Goal: Communication & Community: Answer question/provide support

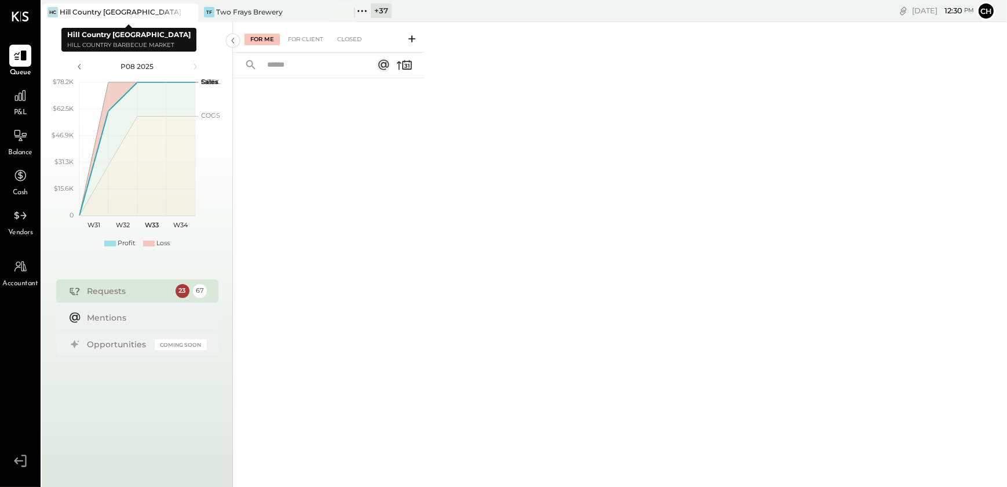
click at [187, 12] on icon at bounding box center [188, 12] width 6 height 6
click at [187, 14] on icon at bounding box center [188, 12] width 14 height 14
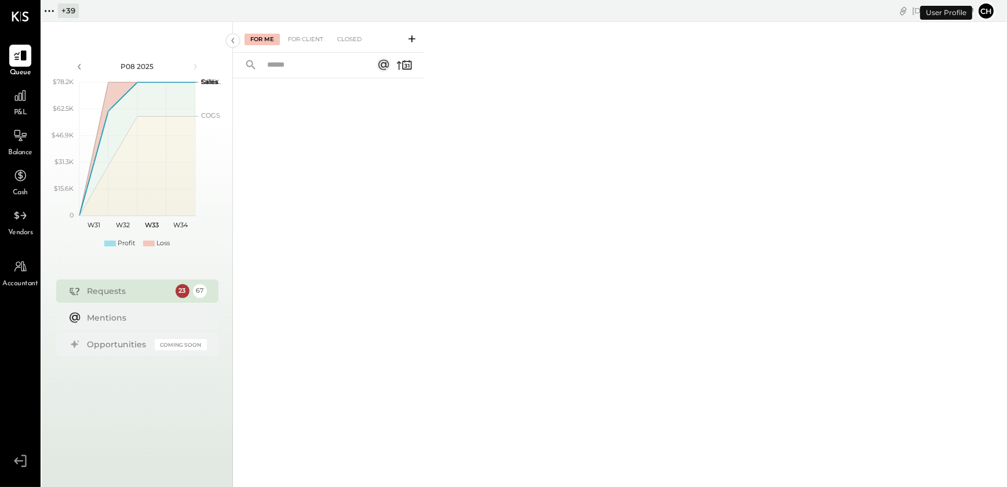
click at [989, 9] on button "Ch" at bounding box center [986, 11] width 19 height 19
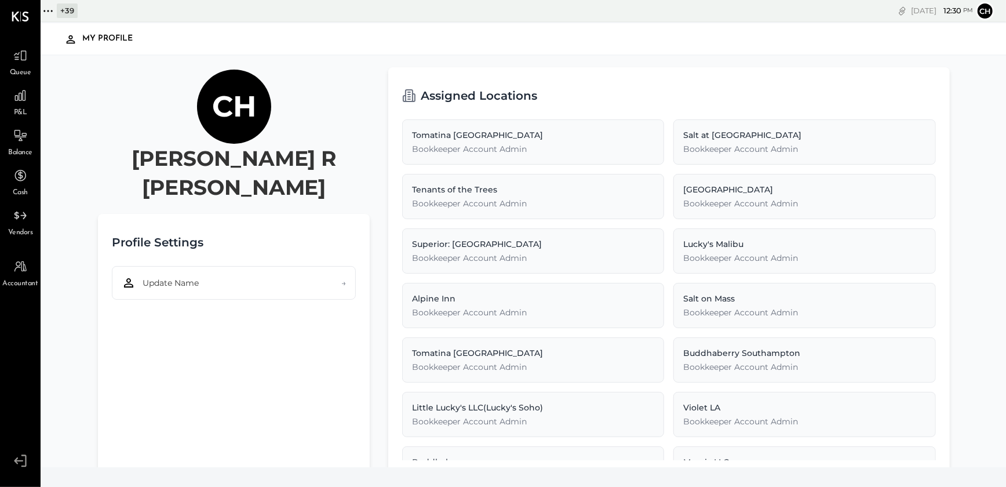
click at [21, 463] on icon at bounding box center [20, 460] width 21 height 17
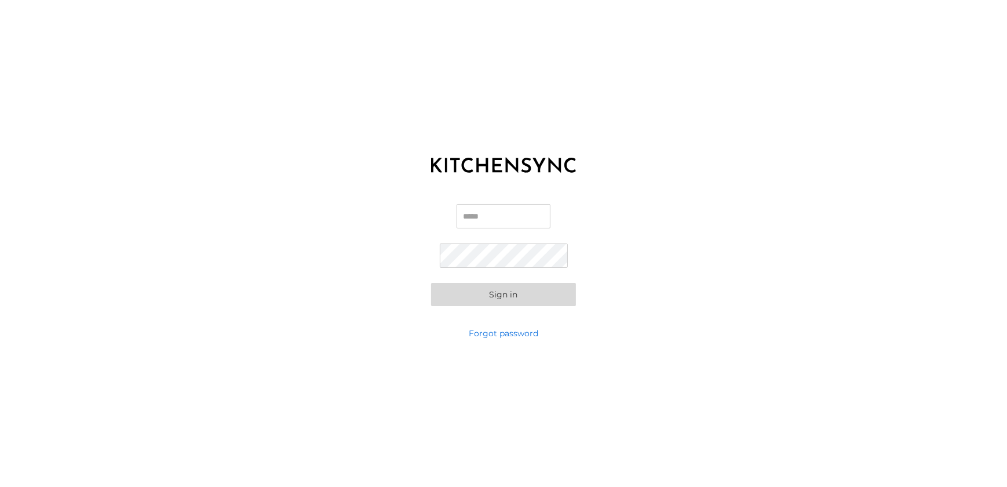
type input "**********"
click at [470, 217] on input "**********" at bounding box center [503, 216] width 111 height 24
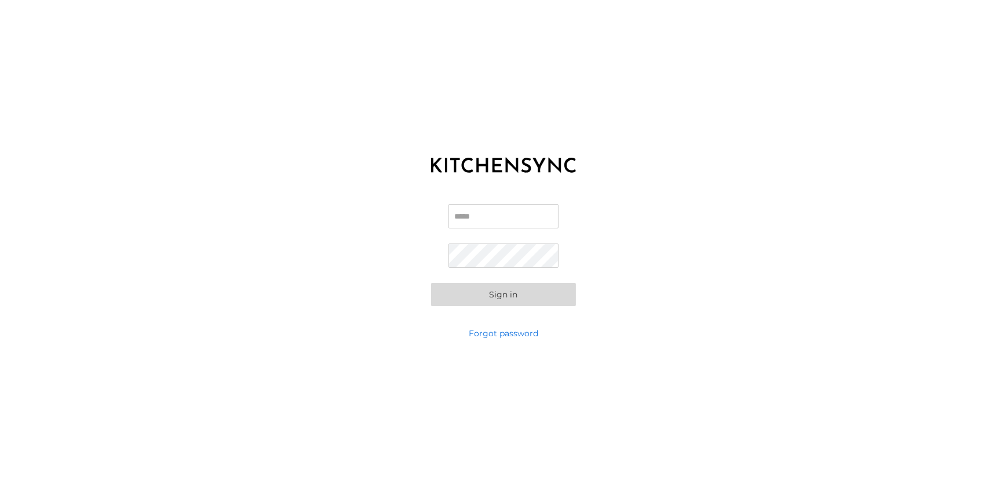
scroll to position [0, 0]
type input "**********"
click at [458, 298] on button "Sign in" at bounding box center [503, 294] width 145 height 23
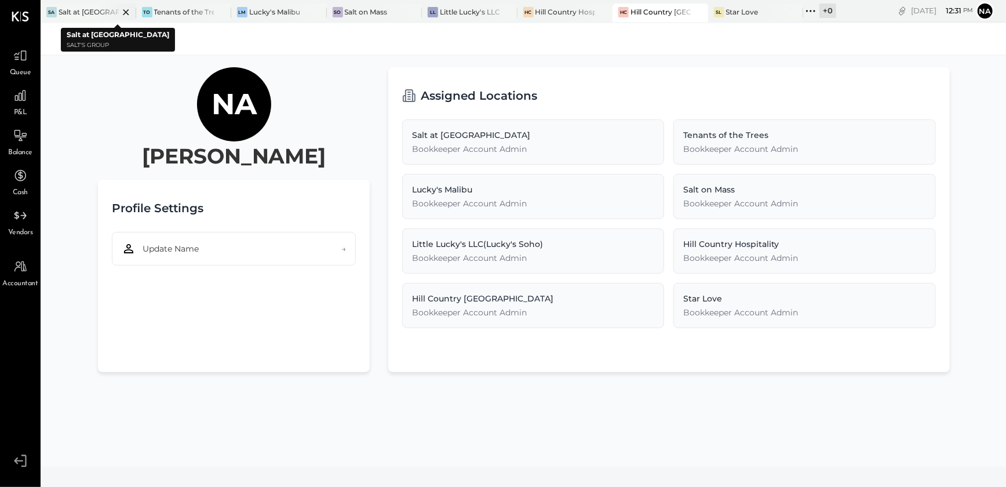
click at [125, 15] on icon at bounding box center [126, 12] width 14 height 14
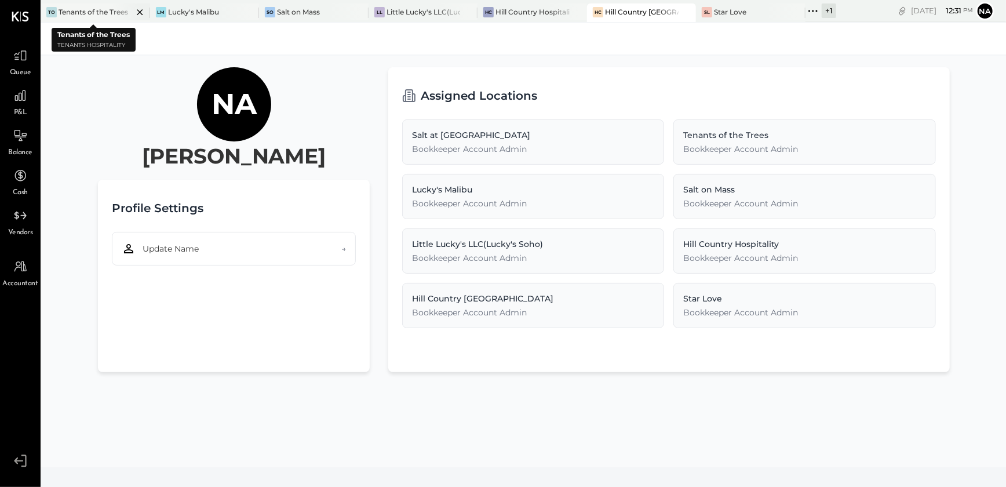
click at [137, 13] on icon at bounding box center [140, 12] width 6 height 6
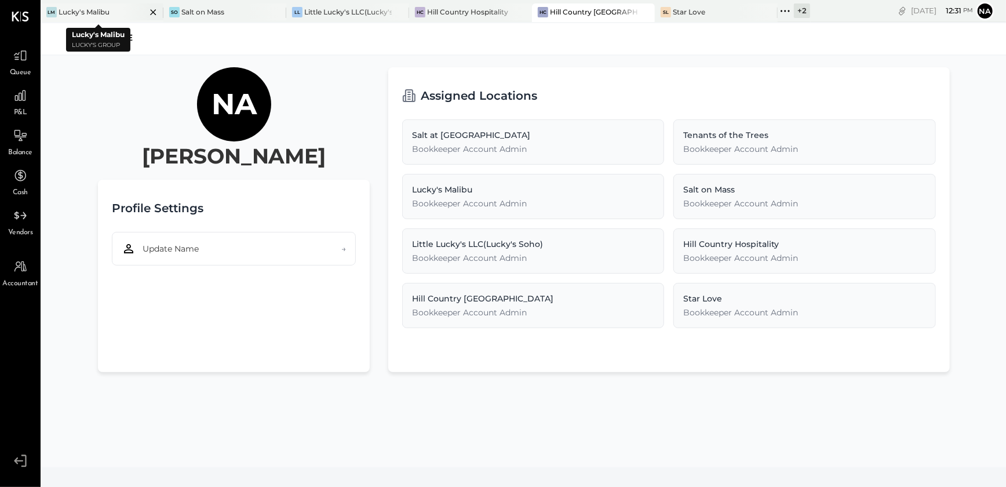
click at [147, 16] on icon at bounding box center [153, 12] width 14 height 14
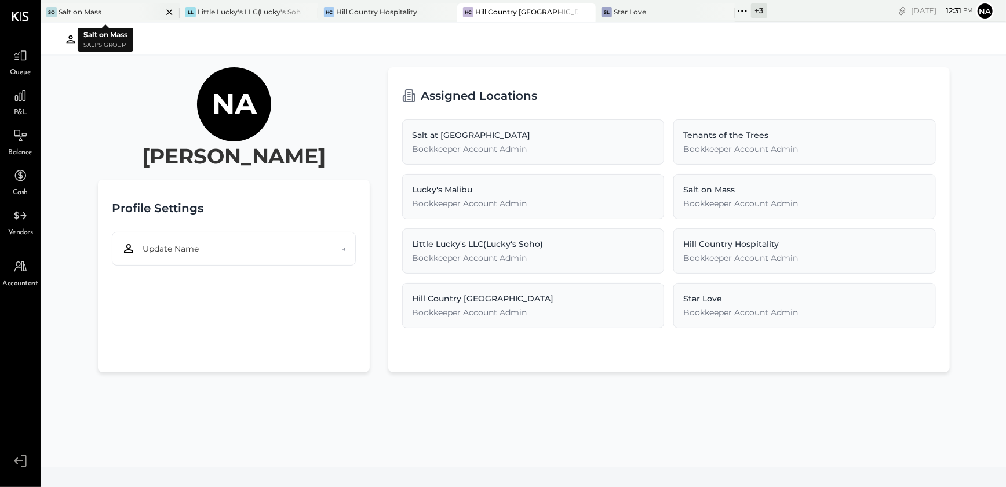
click at [165, 17] on icon at bounding box center [169, 12] width 14 height 14
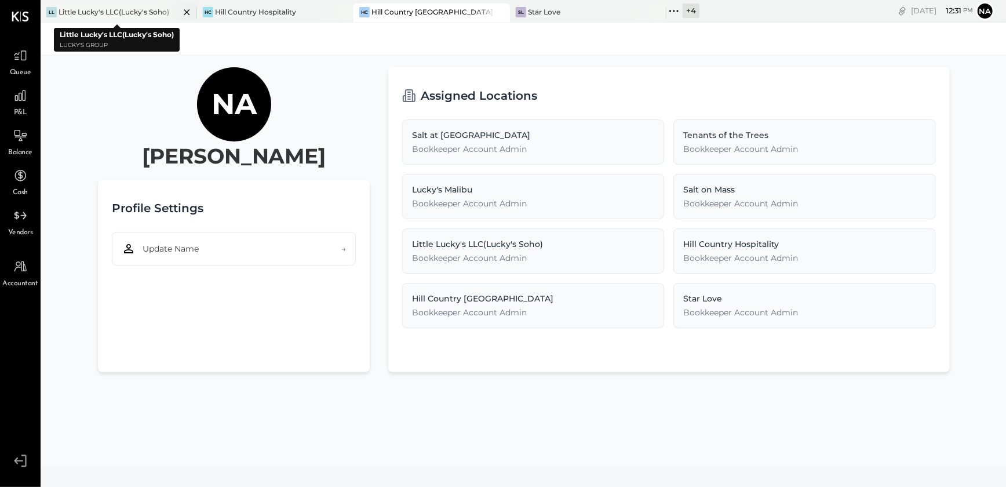
click at [186, 17] on icon at bounding box center [187, 12] width 14 height 14
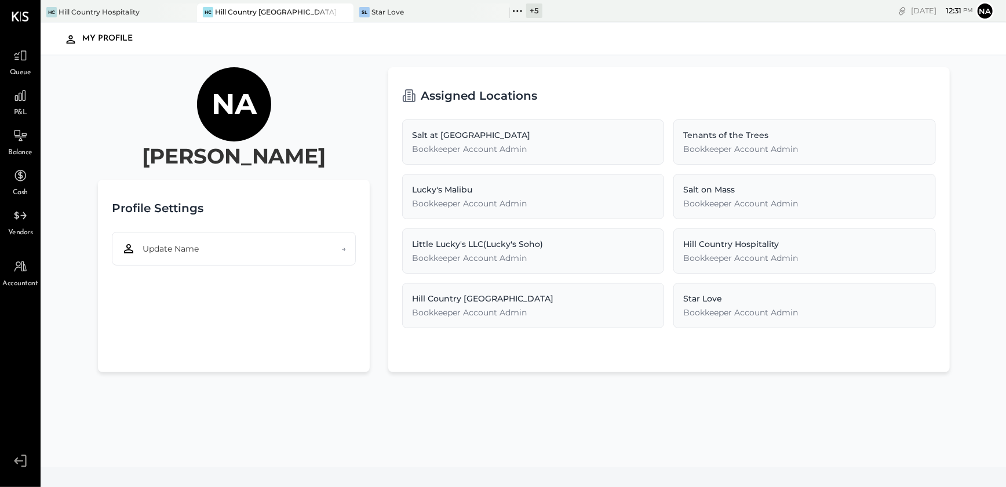
click at [186, 17] on icon at bounding box center [187, 12] width 14 height 14
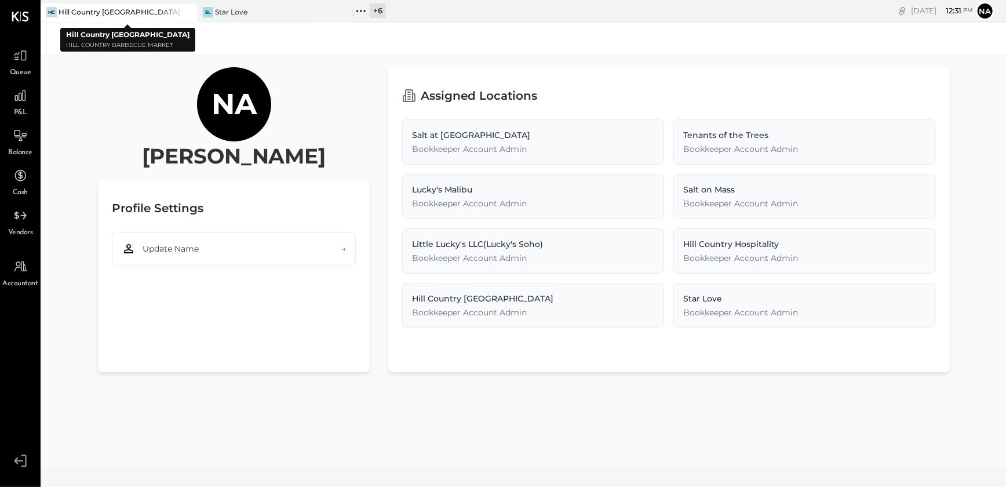
click at [188, 12] on icon at bounding box center [187, 12] width 14 height 14
click at [182, 12] on icon at bounding box center [187, 12] width 14 height 14
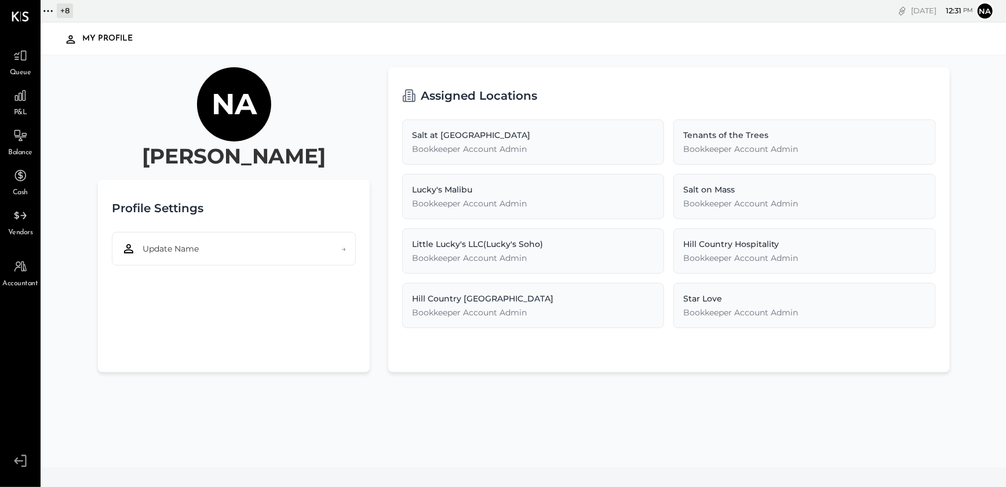
click at [52, 14] on icon at bounding box center [48, 10] width 15 height 15
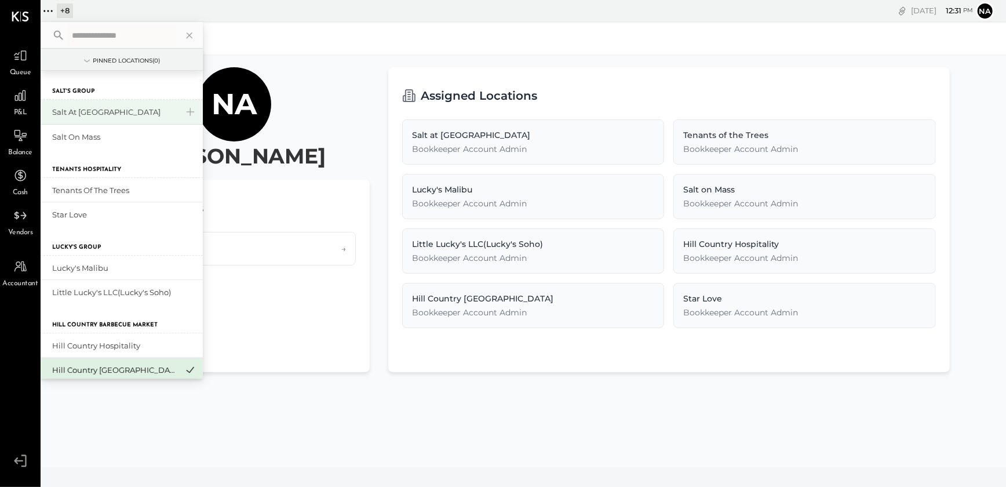
click at [75, 108] on div "Salt at [GEOGRAPHIC_DATA]" at bounding box center [114, 112] width 125 height 11
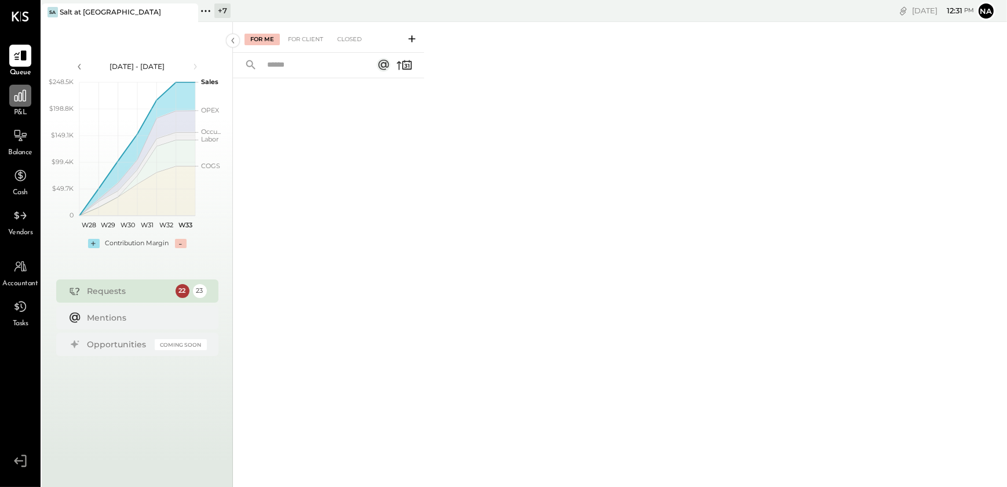
click at [17, 96] on icon at bounding box center [20, 96] width 12 height 12
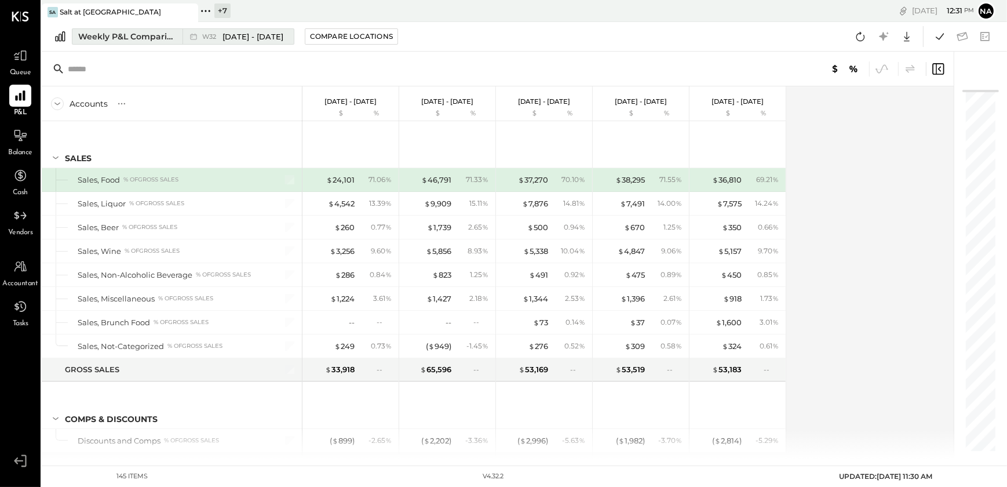
click at [112, 32] on div "Weekly P&L Comparison" at bounding box center [126, 37] width 97 height 12
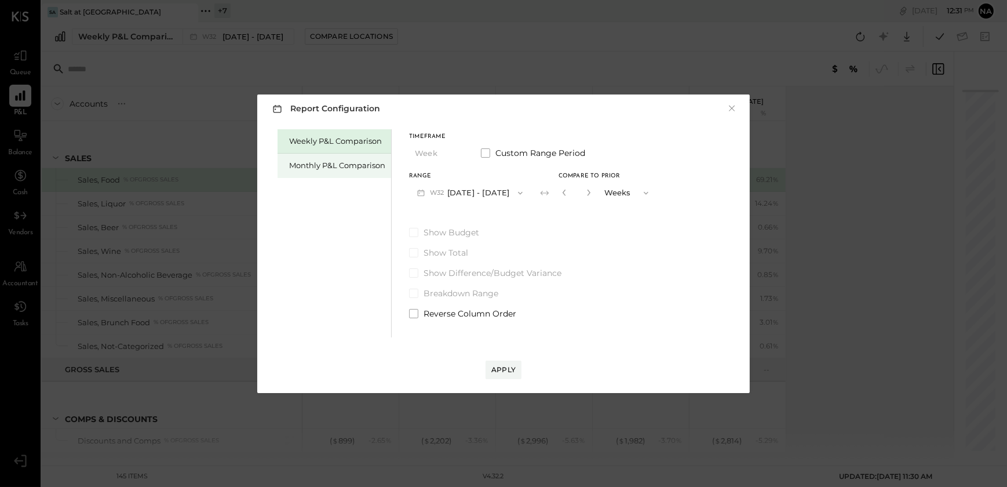
click at [319, 168] on div "Monthly P&L Comparison" at bounding box center [337, 165] width 96 height 11
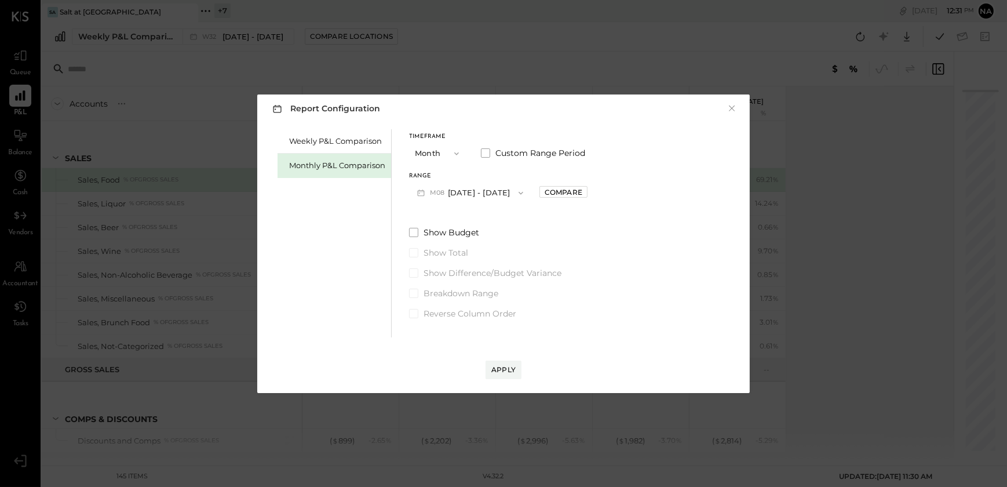
click at [516, 193] on icon "button" at bounding box center [520, 192] width 9 height 9
click at [468, 220] on span "Jul 1 - 31, 2025" at bounding box center [465, 218] width 55 height 10
click at [553, 192] on div "Compare" at bounding box center [563, 192] width 38 height 10
click at [586, 195] on icon "button" at bounding box center [589, 192] width 7 height 7
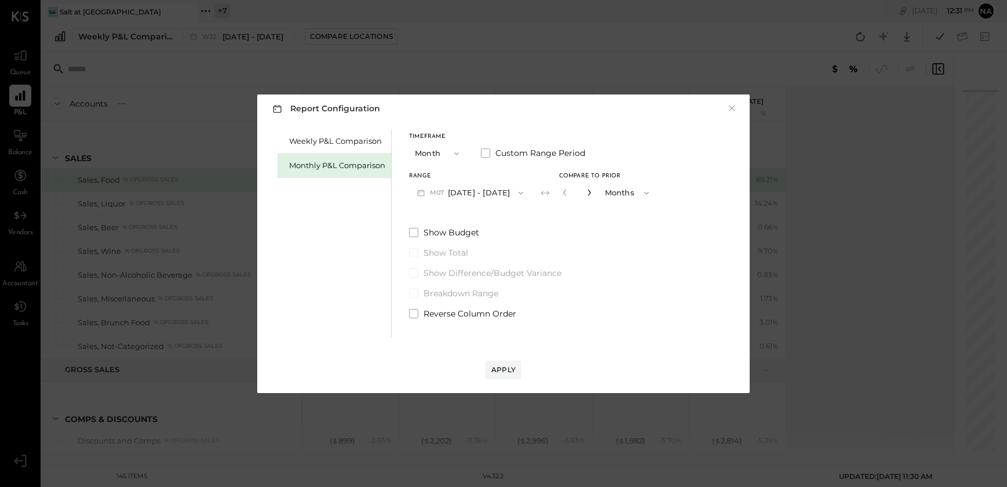
type input "*"
click at [507, 371] on div "Apply" at bounding box center [503, 369] width 24 height 10
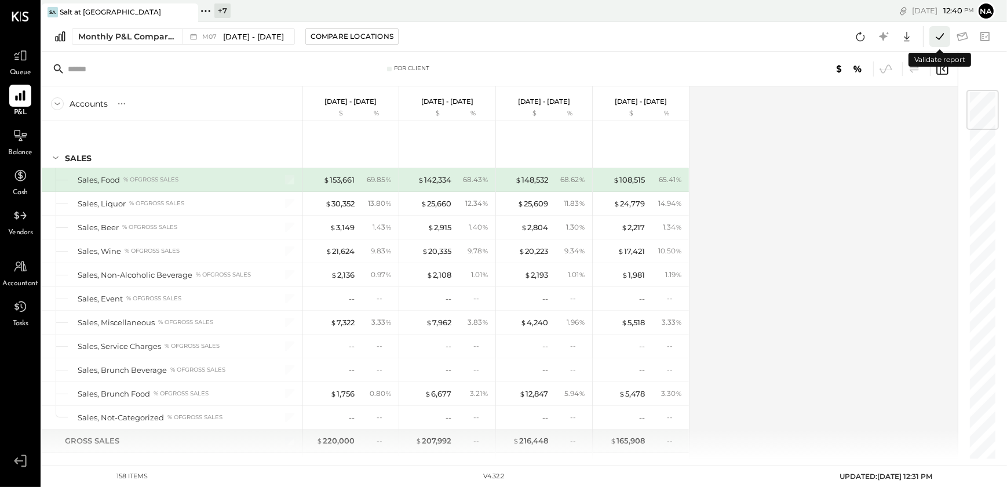
click at [939, 35] on icon at bounding box center [939, 36] width 15 height 15
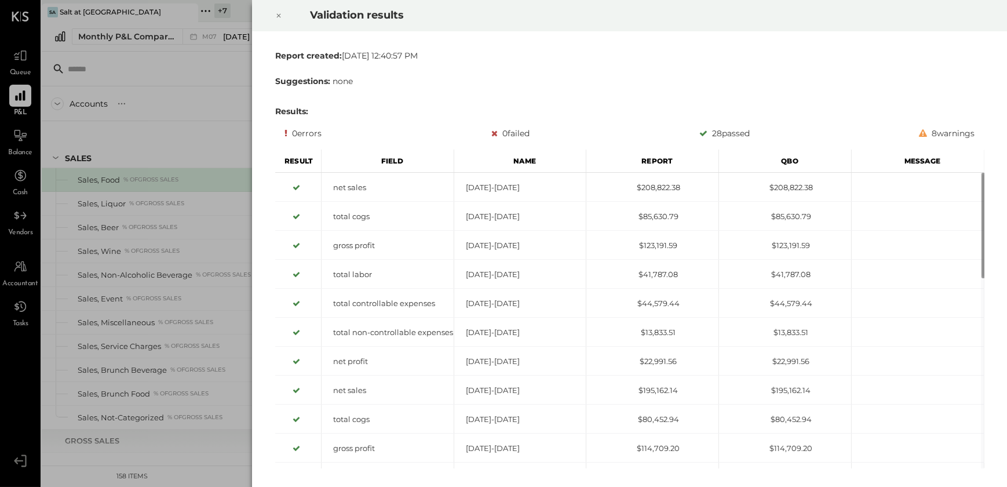
click at [276, 19] on icon at bounding box center [278, 16] width 7 height 14
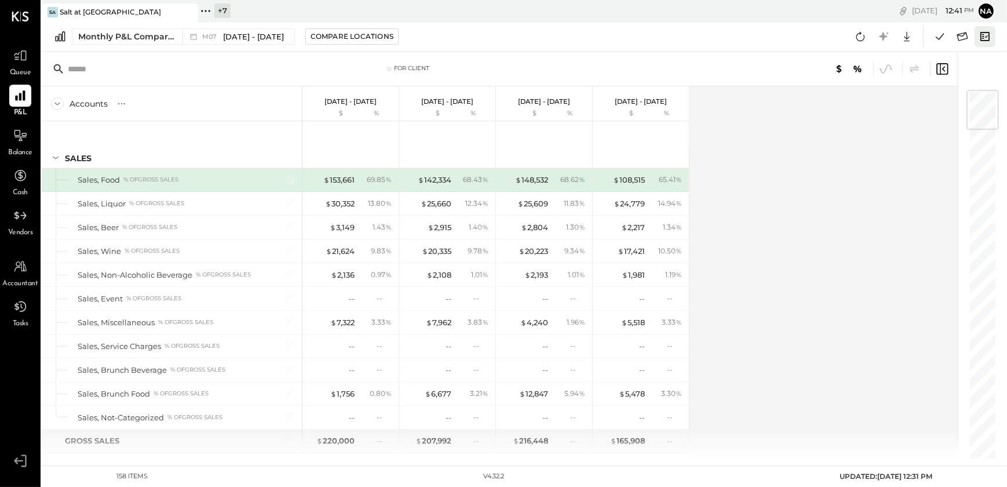
click at [985, 40] on icon at bounding box center [984, 36] width 9 height 9
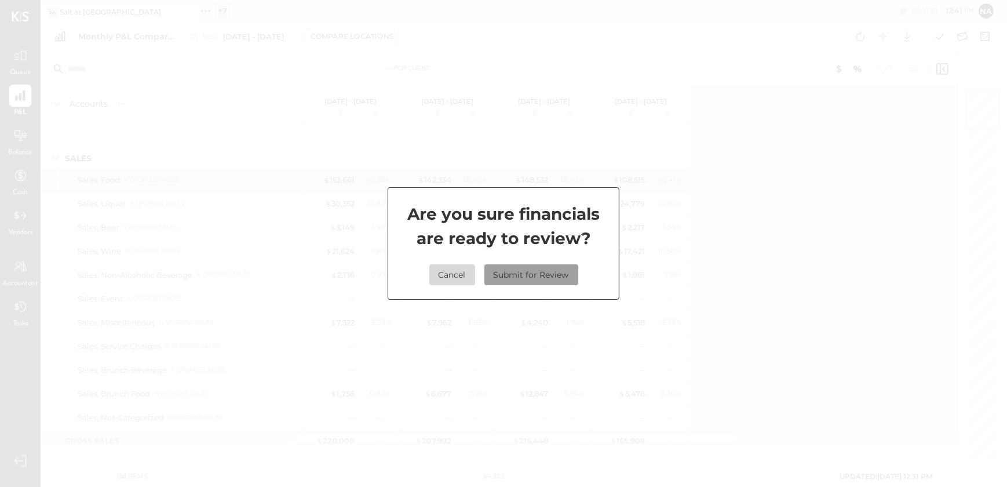
click at [516, 269] on button "Submit for Review" at bounding box center [531, 274] width 94 height 21
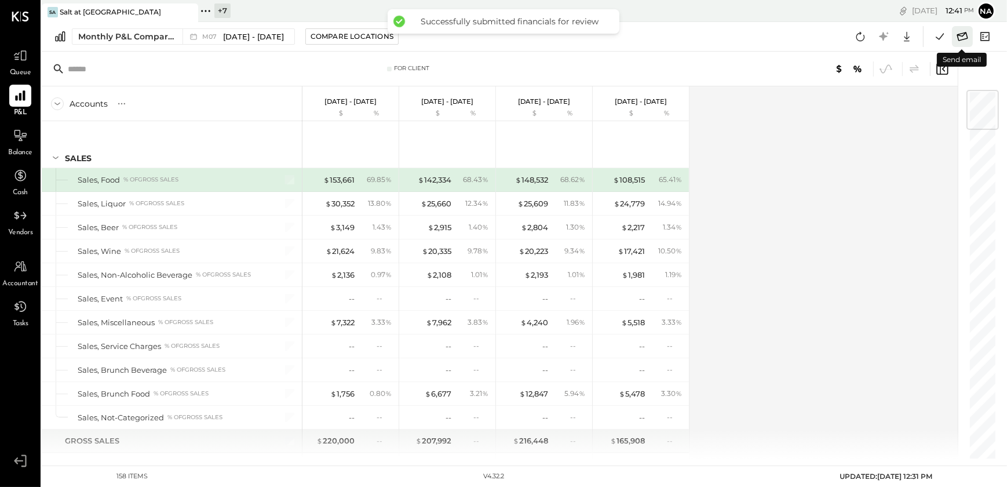
click at [957, 41] on icon at bounding box center [962, 36] width 15 height 15
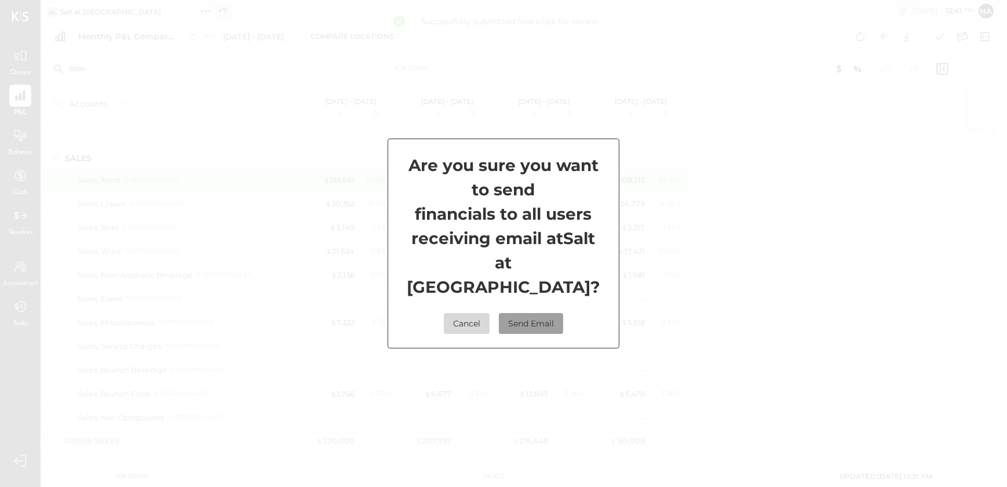
click at [532, 315] on button "Send Email" at bounding box center [531, 323] width 64 height 21
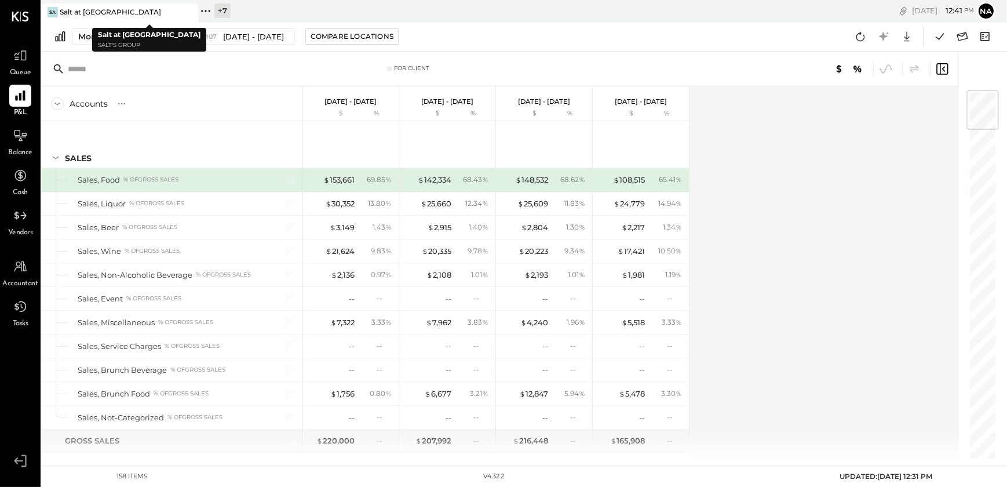
click at [192, 14] on icon at bounding box center [188, 12] width 14 height 14
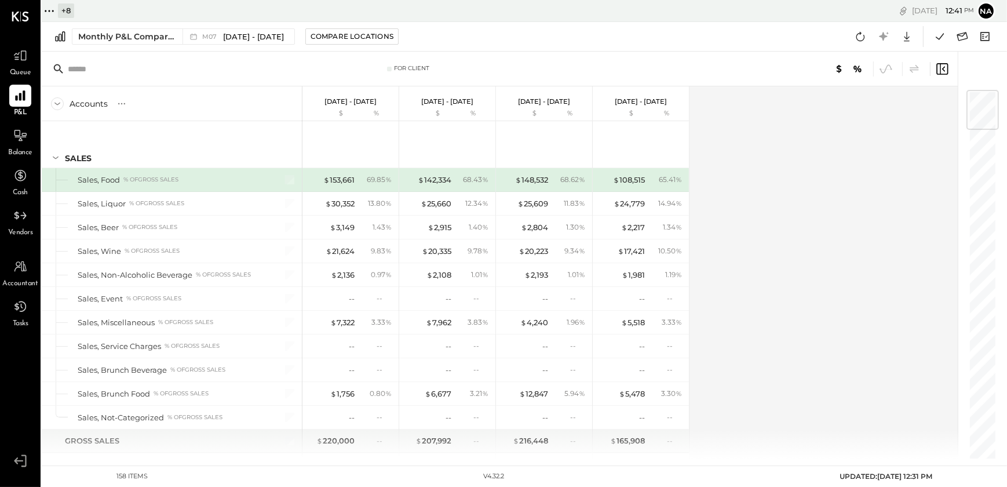
click at [49, 10] on icon at bounding box center [49, 11] width 2 height 2
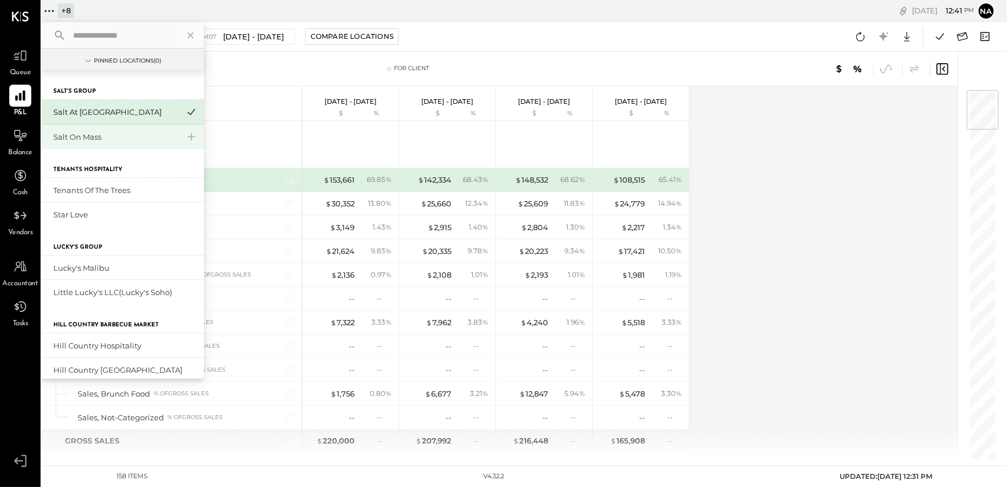
click at [70, 138] on div "Salt on Mass" at bounding box center [115, 136] width 125 height 11
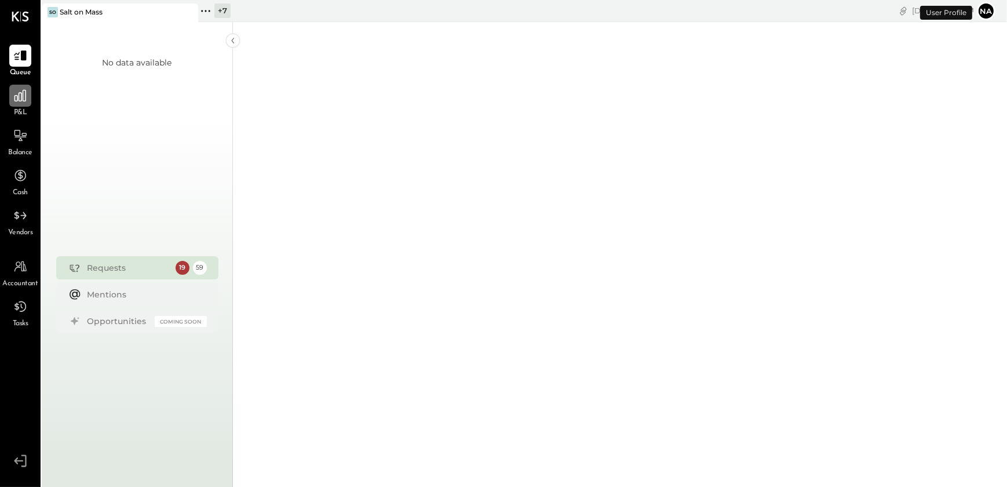
click at [19, 100] on icon at bounding box center [20, 96] width 12 height 12
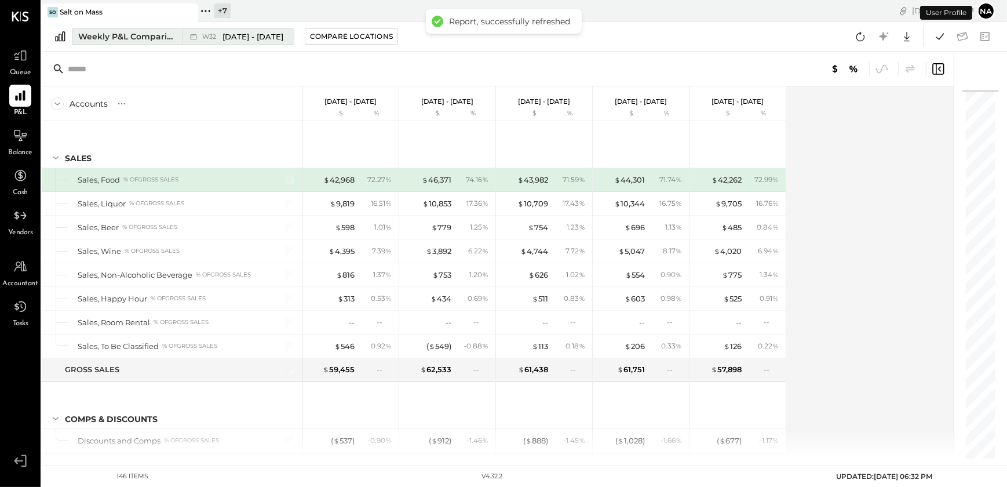
click at [92, 39] on div "Weekly P&L Comparison" at bounding box center [126, 37] width 97 height 12
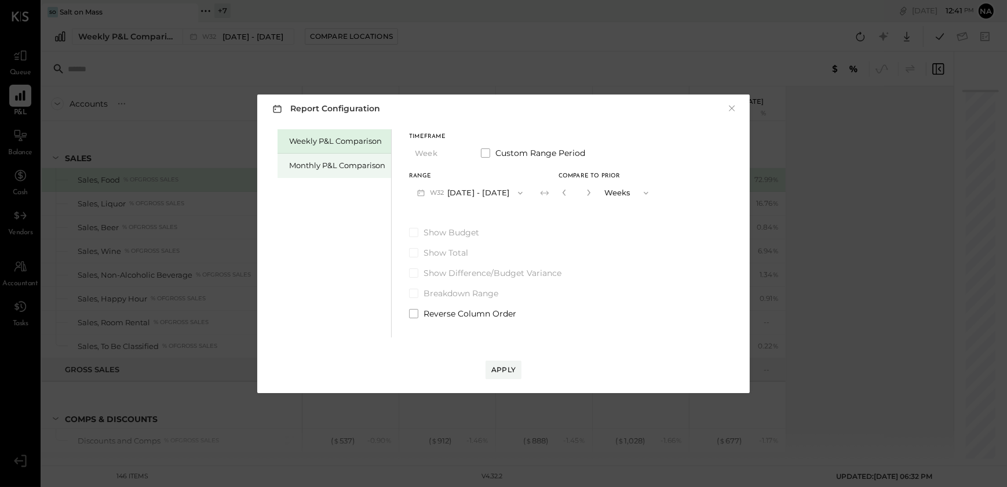
click at [320, 169] on div "Monthly P&L Comparison" at bounding box center [337, 165] width 96 height 11
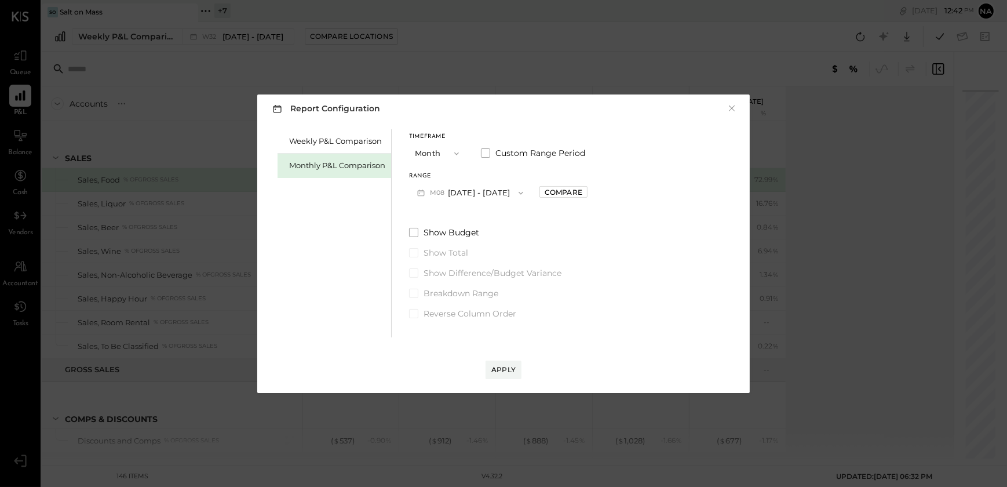
click at [511, 197] on button "M08 Aug 1 - 31, 2025" at bounding box center [470, 192] width 122 height 21
click at [461, 220] on span "Jul 1 - 31, 2025" at bounding box center [465, 218] width 55 height 10
click at [558, 195] on div "Compare" at bounding box center [563, 192] width 38 height 10
click at [586, 192] on icon "button" at bounding box center [589, 192] width 7 height 7
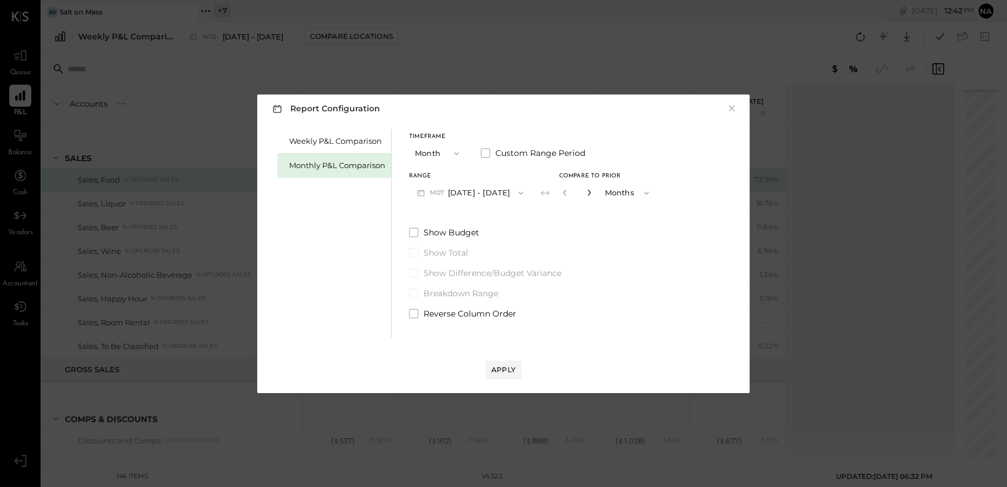
type input "*"
click at [503, 371] on div "Apply" at bounding box center [503, 369] width 24 height 10
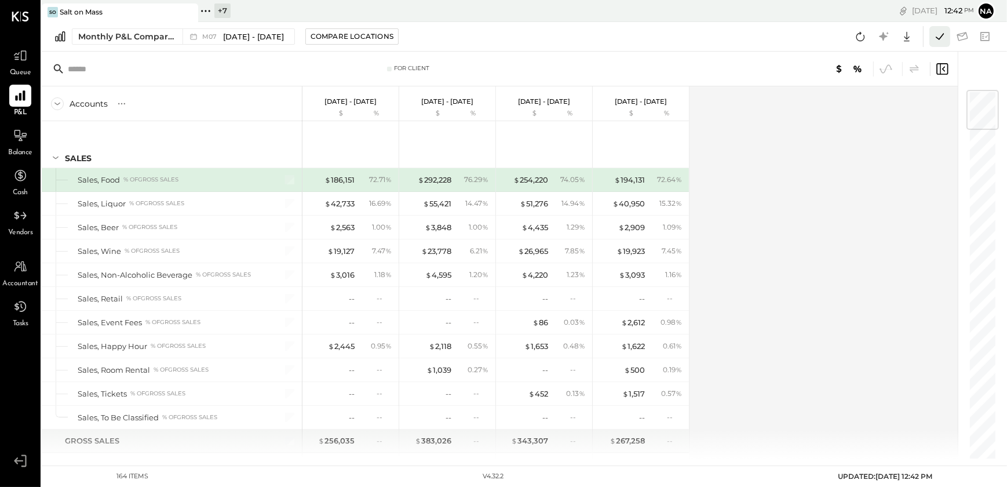
click at [935, 41] on icon at bounding box center [939, 36] width 15 height 15
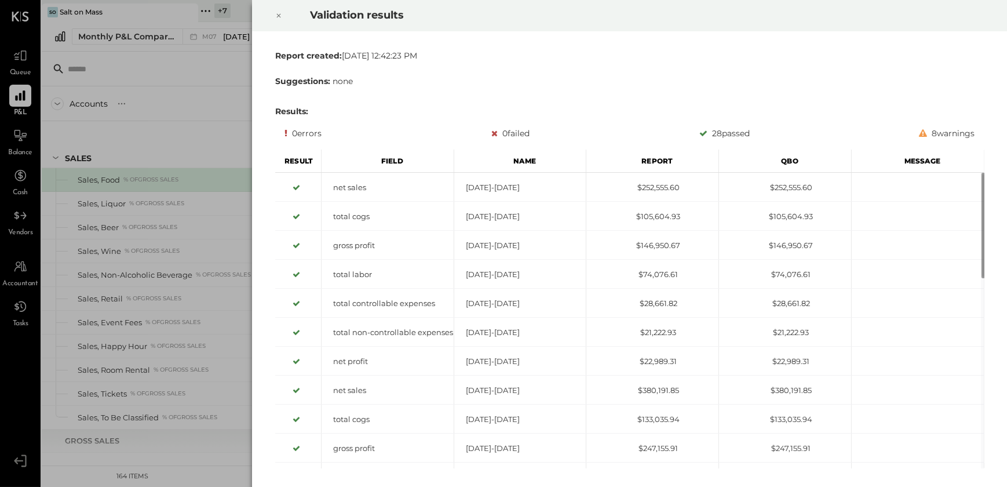
click at [280, 19] on icon at bounding box center [278, 16] width 7 height 14
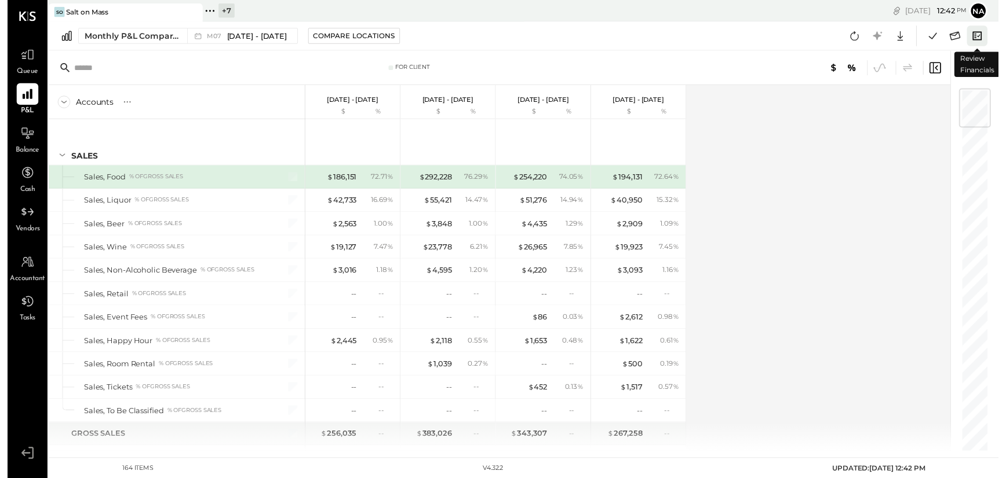
click at [986, 39] on icon at bounding box center [984, 36] width 15 height 15
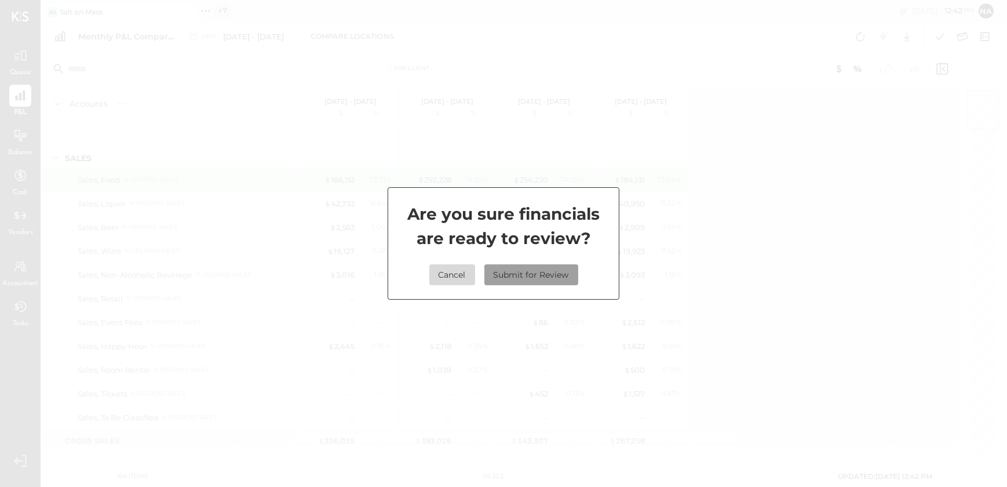
click at [518, 275] on button "Submit for Review" at bounding box center [531, 274] width 94 height 21
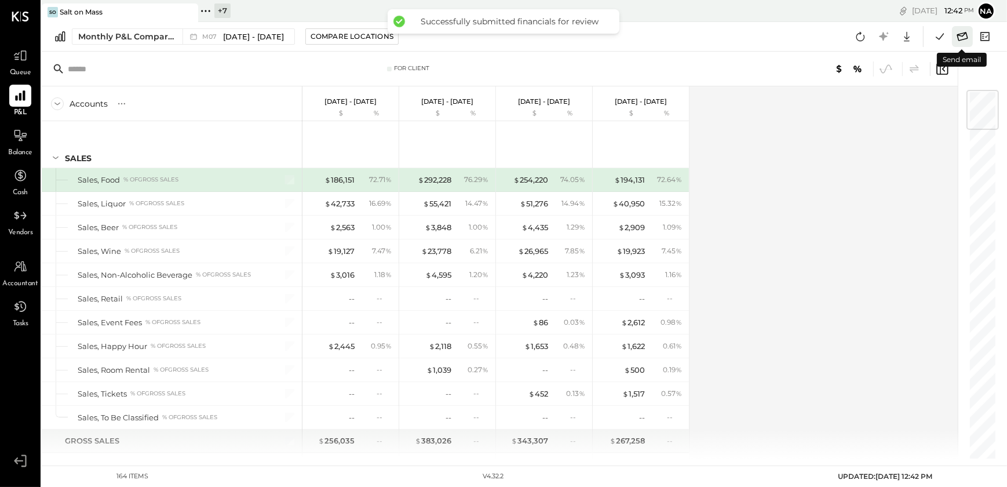
click at [962, 33] on icon at bounding box center [962, 36] width 11 height 9
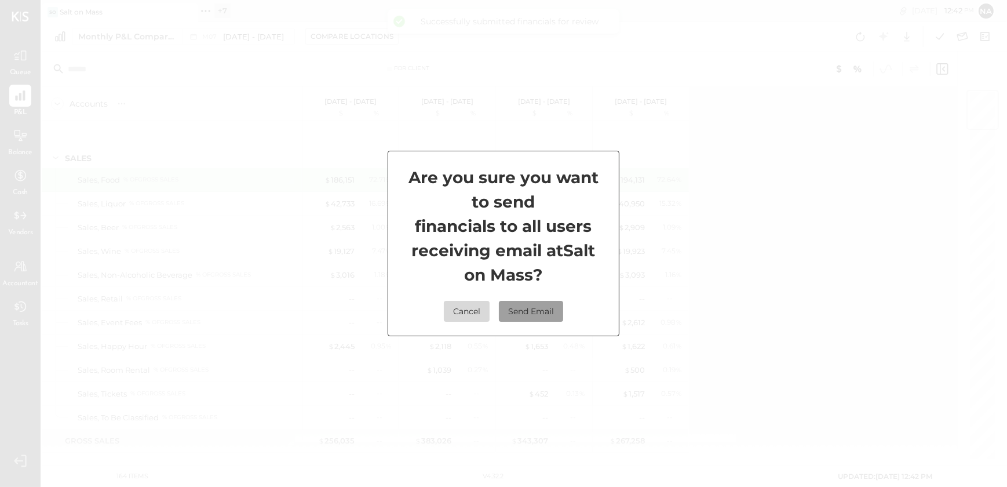
click at [525, 308] on button "Send Email" at bounding box center [531, 311] width 64 height 21
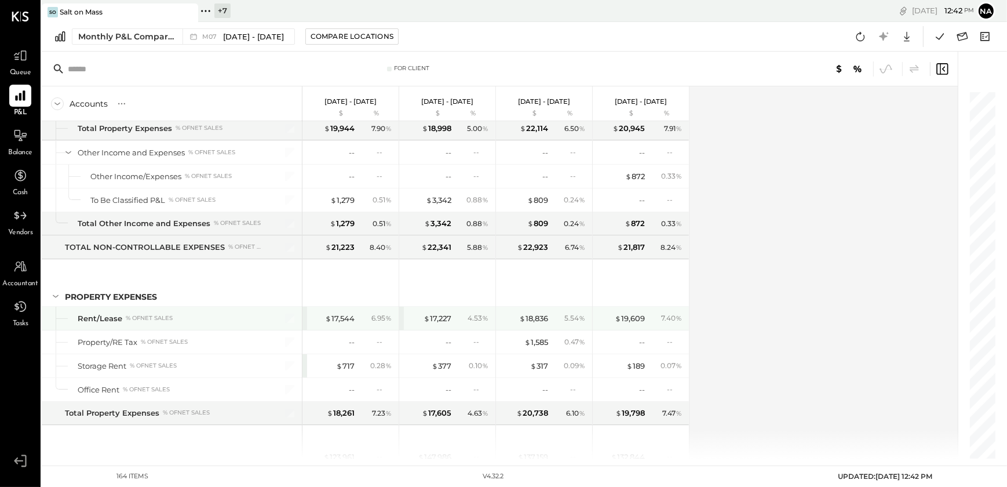
scroll to position [3241, 0]
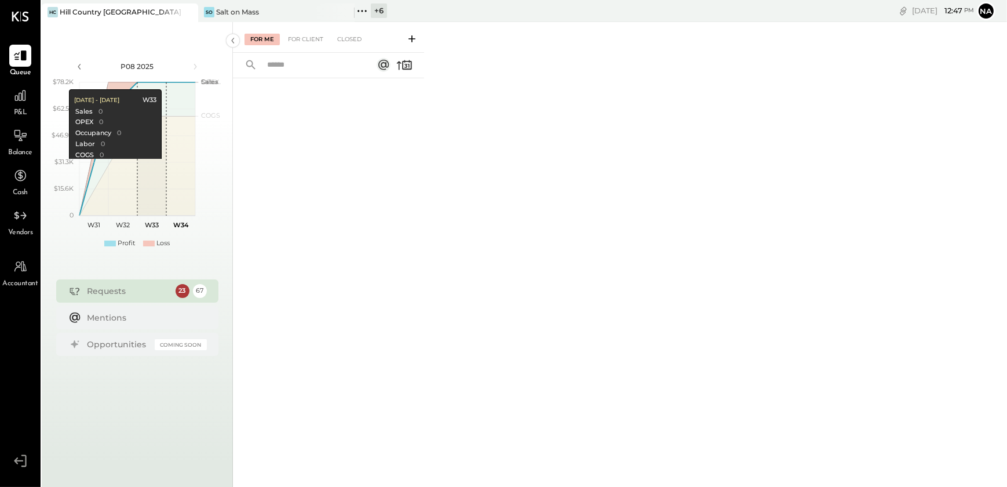
click at [190, 10] on icon at bounding box center [188, 12] width 6 height 6
click at [184, 8] on icon at bounding box center [188, 12] width 14 height 14
click at [48, 13] on icon at bounding box center [49, 10] width 15 height 15
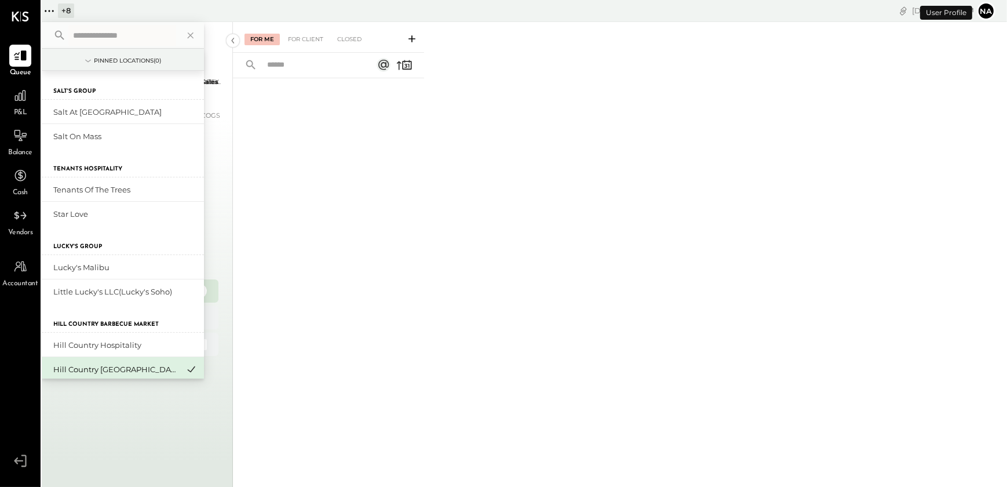
click at [990, 11] on button "Na" at bounding box center [986, 11] width 19 height 19
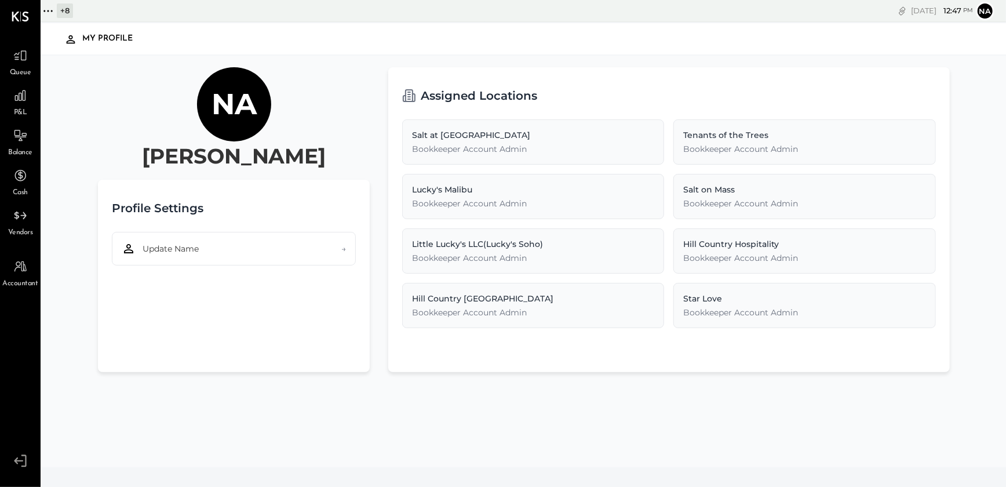
click at [19, 463] on icon at bounding box center [20, 460] width 21 height 17
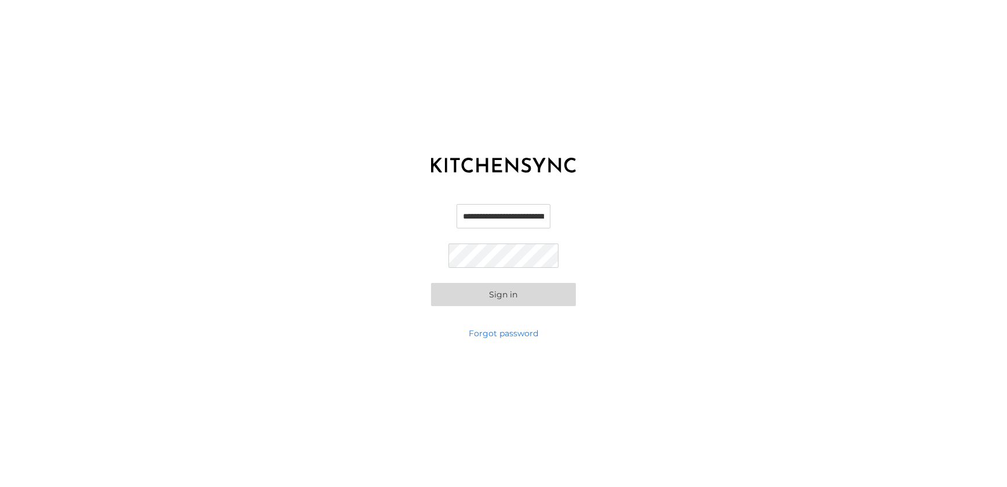
scroll to position [0, 27]
click at [488, 217] on input "**********" at bounding box center [503, 216] width 111 height 24
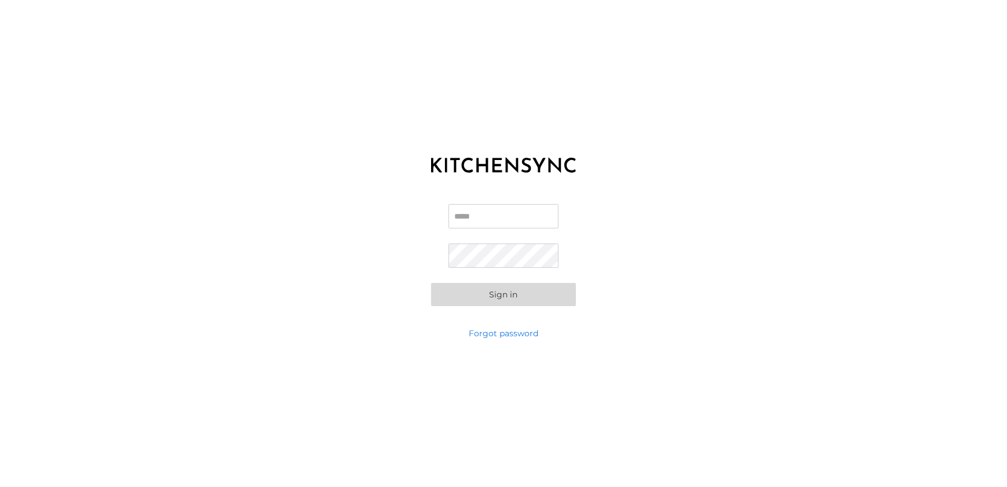
click at [488, 217] on input "Email" at bounding box center [503, 216] width 111 height 24
type input "*"
click at [491, 218] on input "Email" at bounding box center [503, 216] width 111 height 24
paste input "**********"
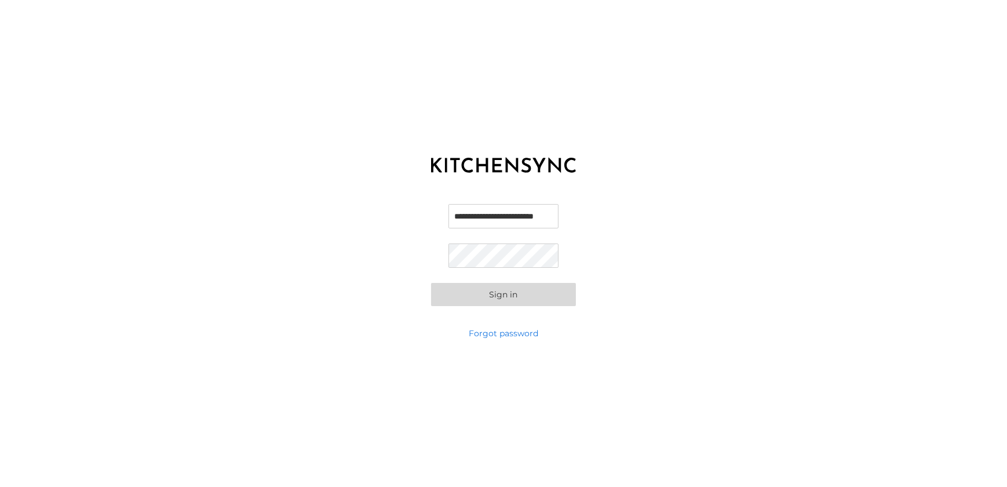
type input "**********"
click at [363, 281] on div "**********" at bounding box center [503, 254] width 1007 height 145
click at [462, 295] on button "Sign in" at bounding box center [503, 294] width 145 height 23
click at [455, 295] on button "Sign in" at bounding box center [503, 294] width 145 height 23
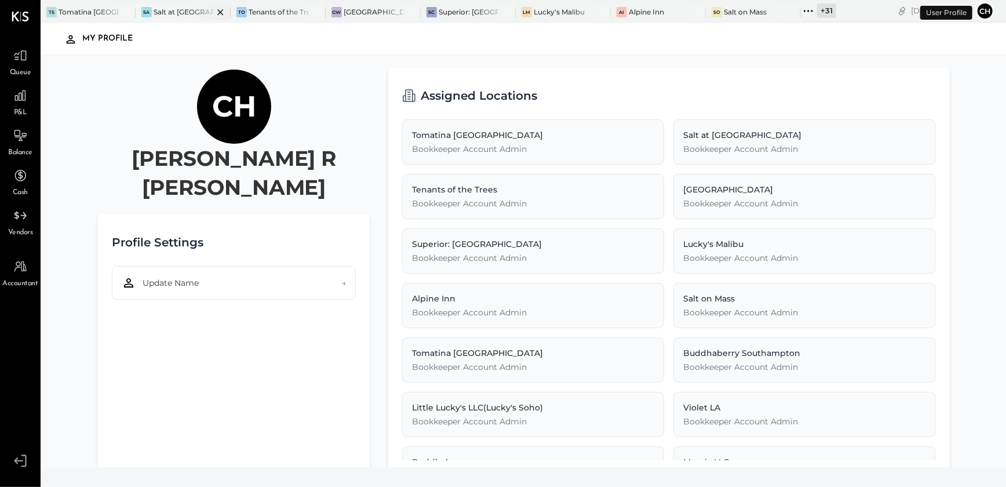
click at [127, 14] on icon at bounding box center [125, 12] width 14 height 14
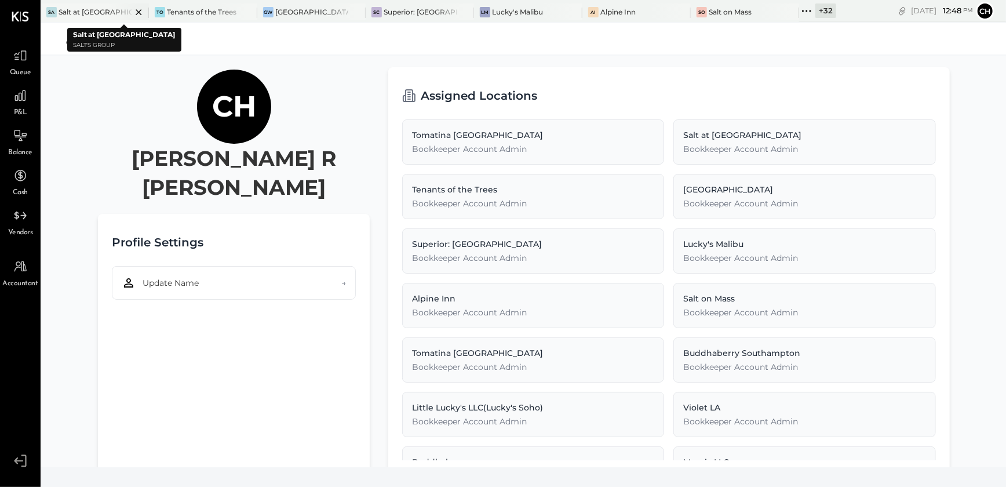
click at [137, 14] on icon at bounding box center [138, 12] width 14 height 14
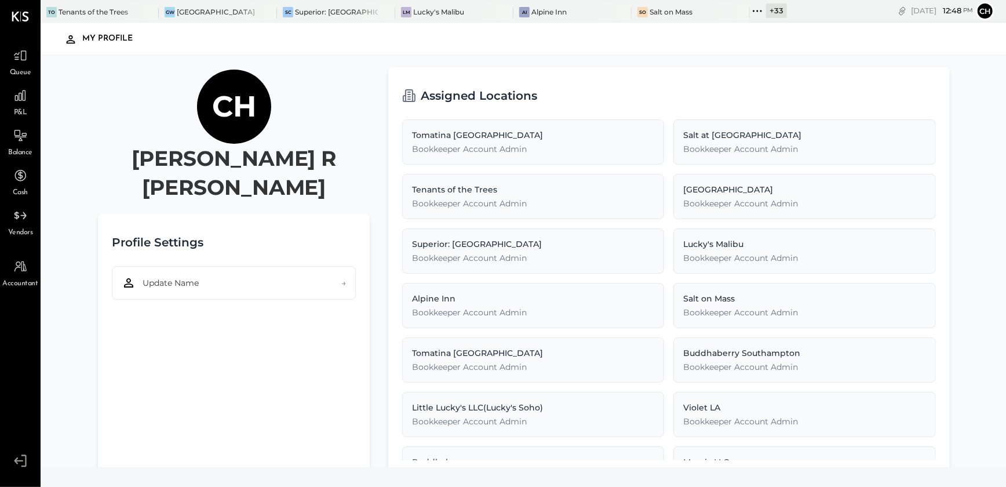
click at [137, 14] on div at bounding box center [138, 11] width 41 height 17
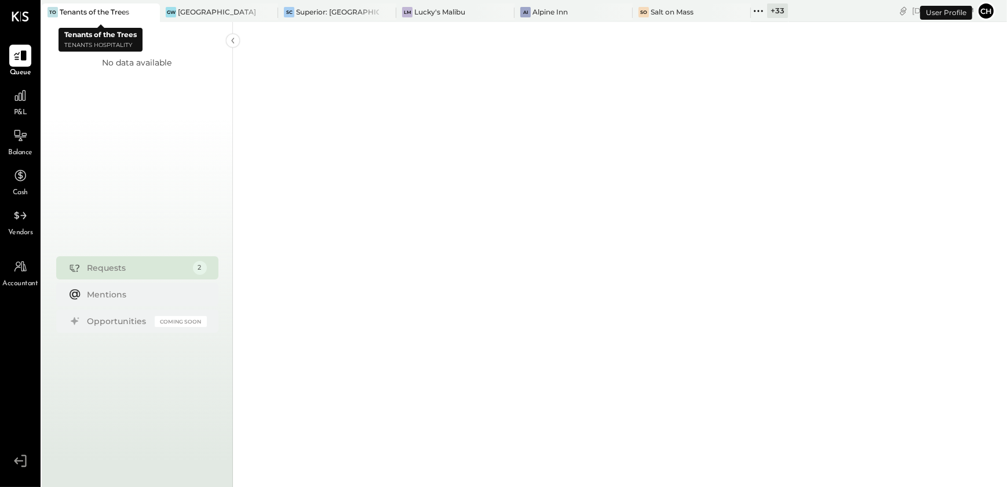
click at [155, 12] on icon at bounding box center [149, 12] width 14 height 14
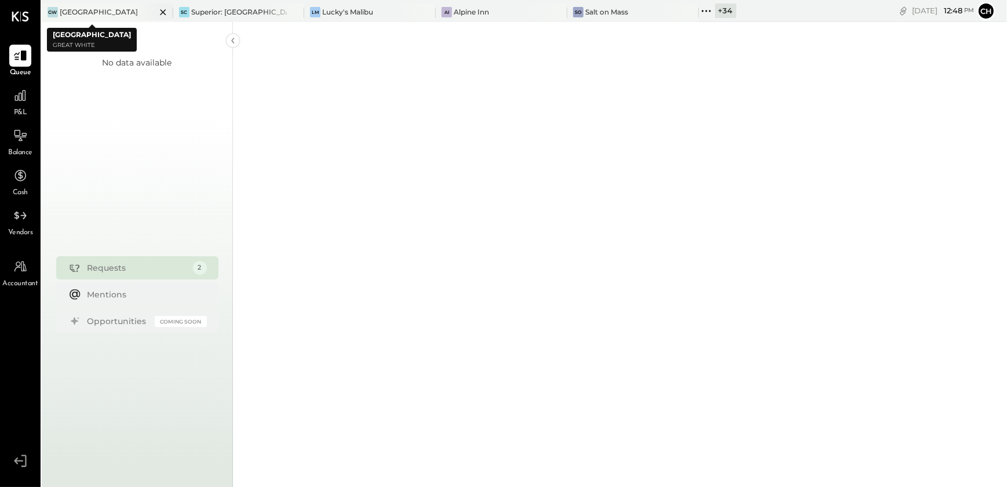
click at [163, 12] on icon at bounding box center [163, 12] width 14 height 14
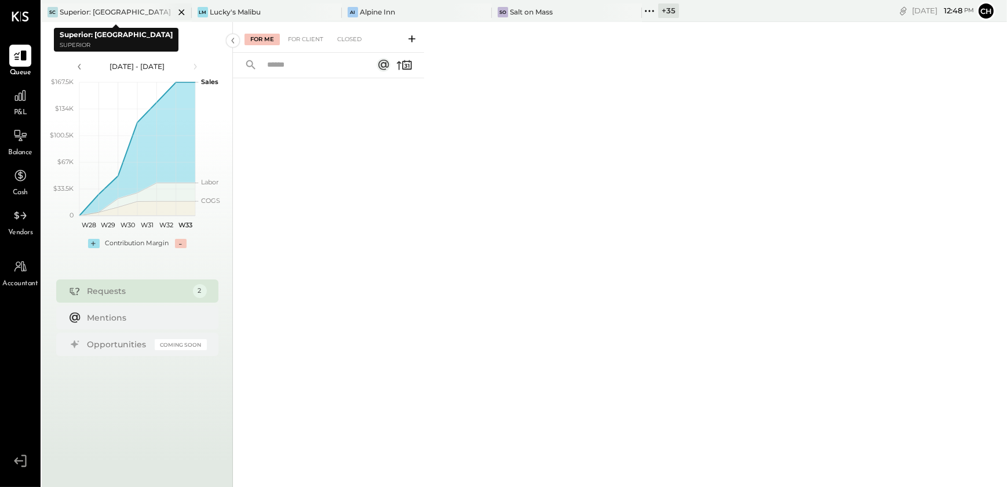
click at [180, 12] on icon at bounding box center [181, 12] width 14 height 14
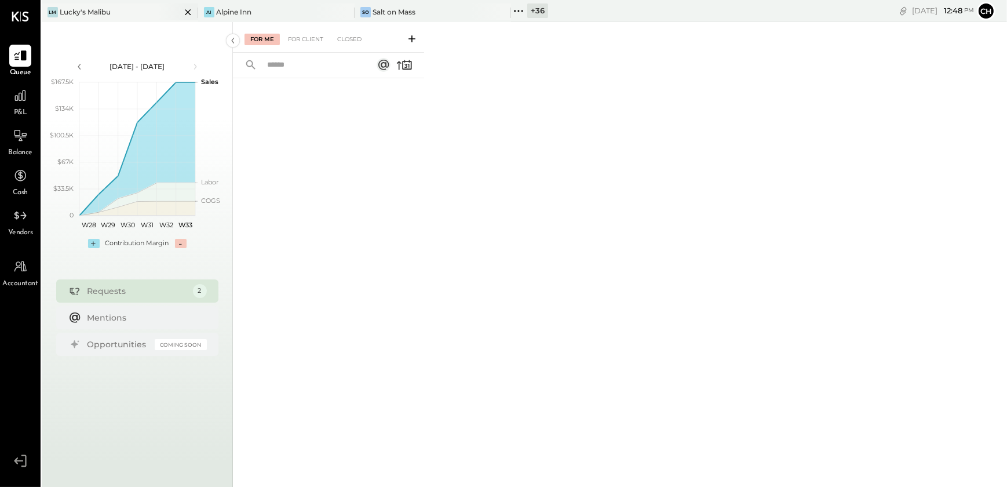
click at [185, 14] on icon at bounding box center [188, 12] width 6 height 6
click at [54, 12] on icon at bounding box center [49, 10] width 15 height 15
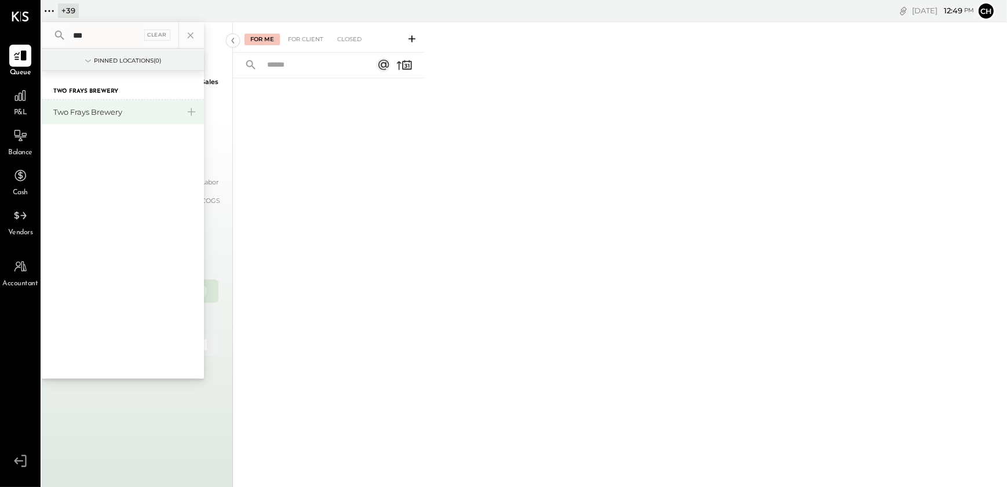
type input "***"
click at [76, 111] on div "Two Frays Brewery" at bounding box center [115, 112] width 125 height 11
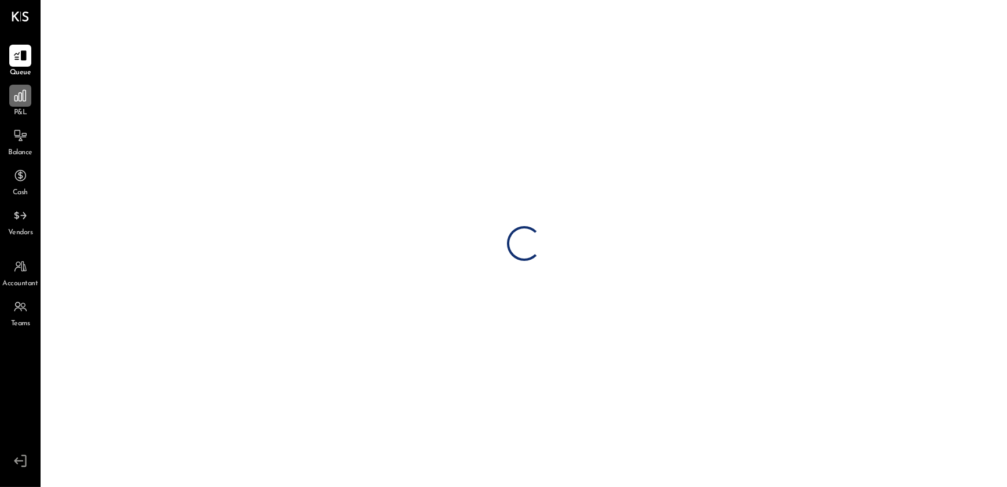
click at [13, 100] on icon at bounding box center [20, 95] width 15 height 15
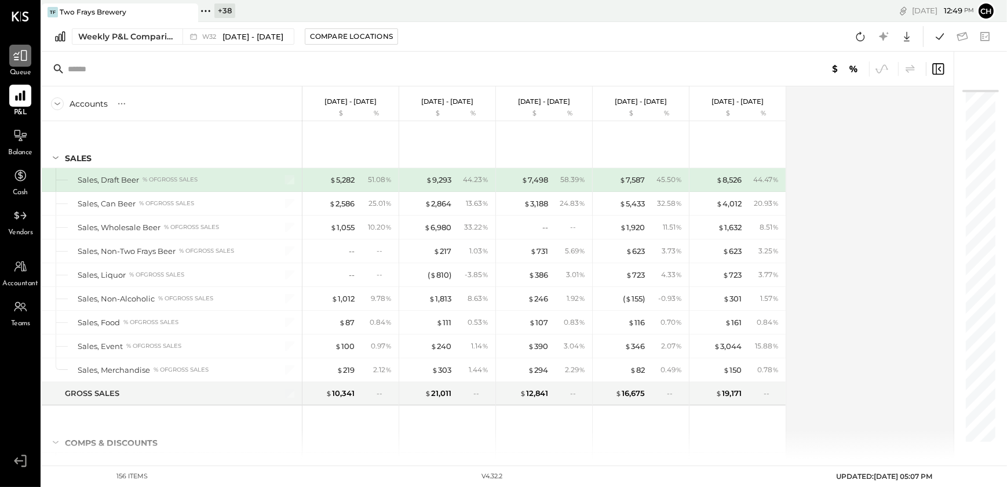
click at [20, 63] on icon at bounding box center [20, 55] width 15 height 15
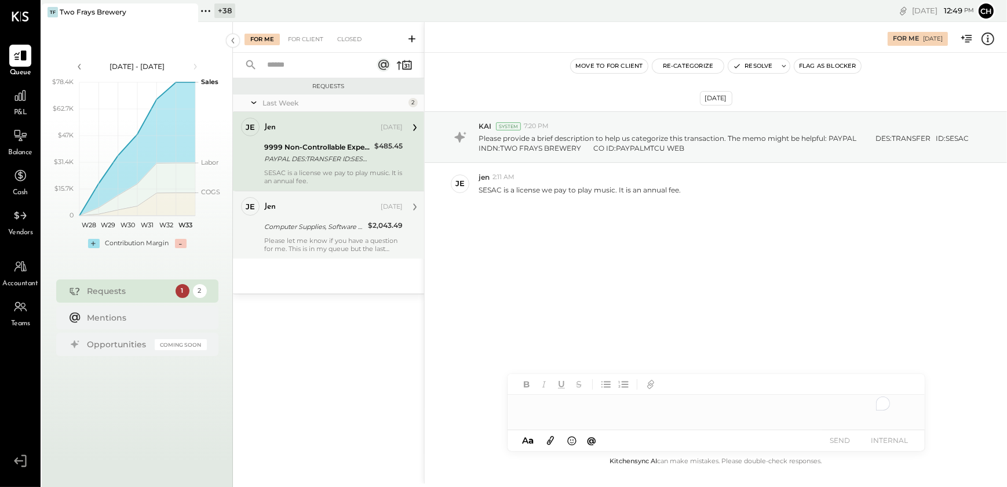
click at [301, 241] on div "Please let me know if you have a question for me. This is in my queue but the l…" at bounding box center [333, 244] width 138 height 16
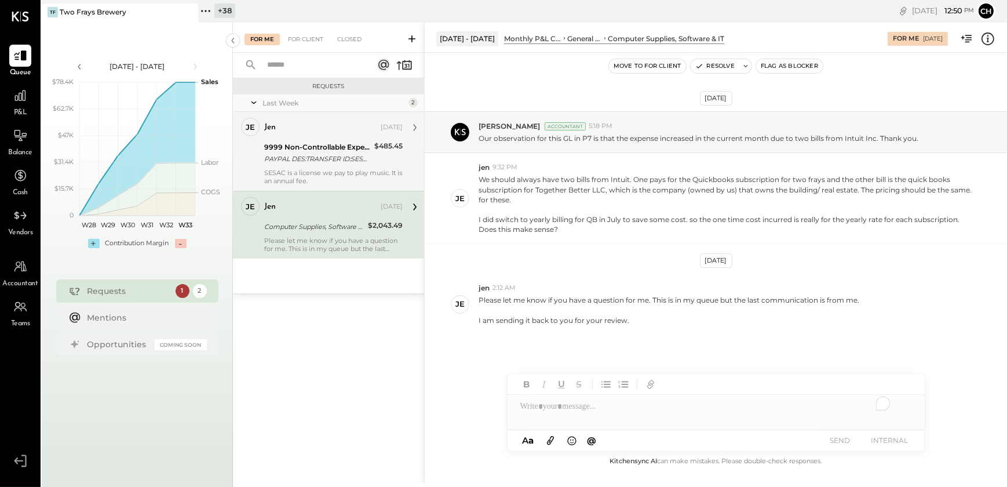
click at [291, 170] on div "SESAC is a license we pay to play music. It is an annual fee." at bounding box center [333, 177] width 138 height 16
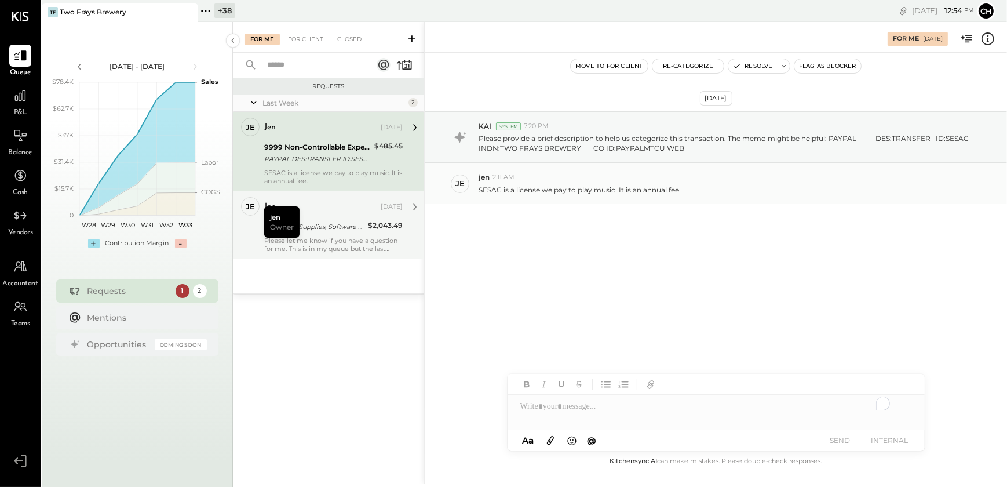
click at [489, 191] on p "SESAC is a license we pay to play music. It is an annual fee." at bounding box center [579, 190] width 202 height 10
copy p "SESAC"
drag, startPoint x: 763, startPoint y: 292, endPoint x: 778, endPoint y: 274, distance: 23.4
click at [763, 292] on div "Aug 8th, 2025 KAI System 7:20 PM Please provide a brief description to help us …" at bounding box center [716, 253] width 582 height 401
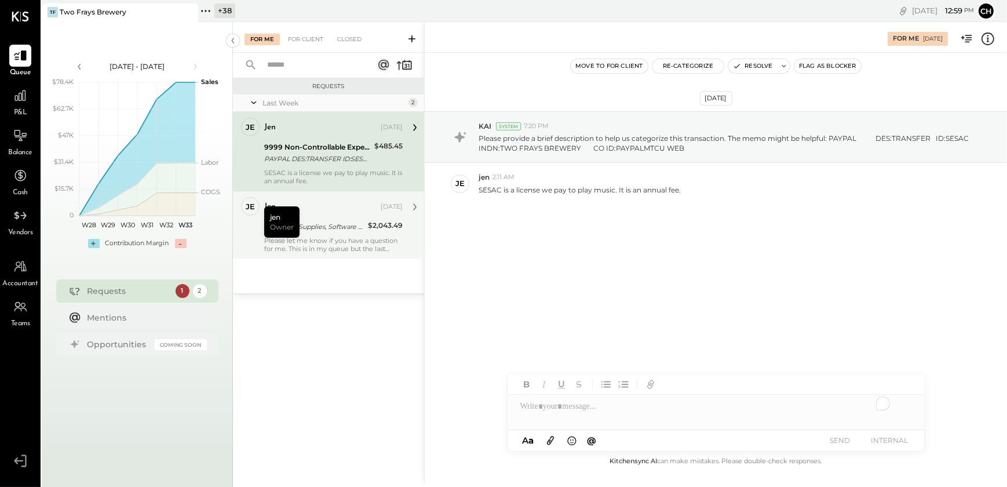
click at [532, 410] on div "To enrich screen reader interactions, please activate Accessibility in Grammarl…" at bounding box center [715, 405] width 417 height 23
click at [638, 407] on div "**********" at bounding box center [715, 405] width 417 height 23
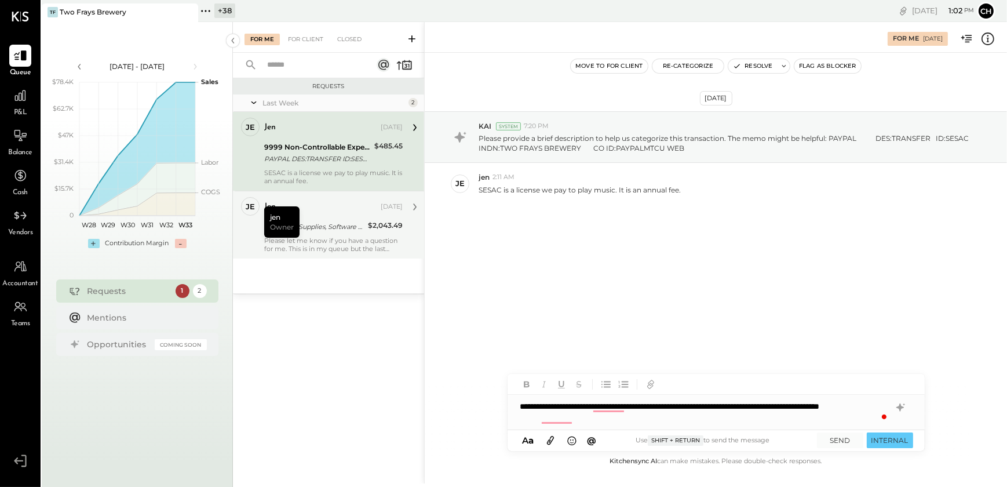
click at [634, 405] on div "**********" at bounding box center [715, 411] width 417 height 35
click at [670, 418] on div "**********" at bounding box center [715, 411] width 417 height 35
click at [799, 405] on div "**********" at bounding box center [715, 405] width 417 height 23
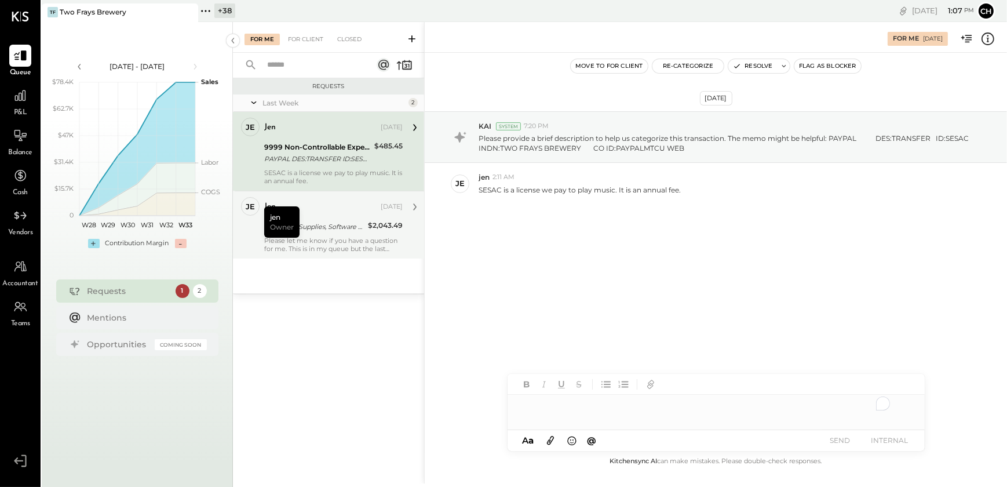
click at [543, 408] on div "To enrich screen reader interactions, please activate Accessibility in Grammarl…" at bounding box center [715, 405] width 417 height 23
click at [753, 413] on div "**********" at bounding box center [715, 405] width 417 height 23
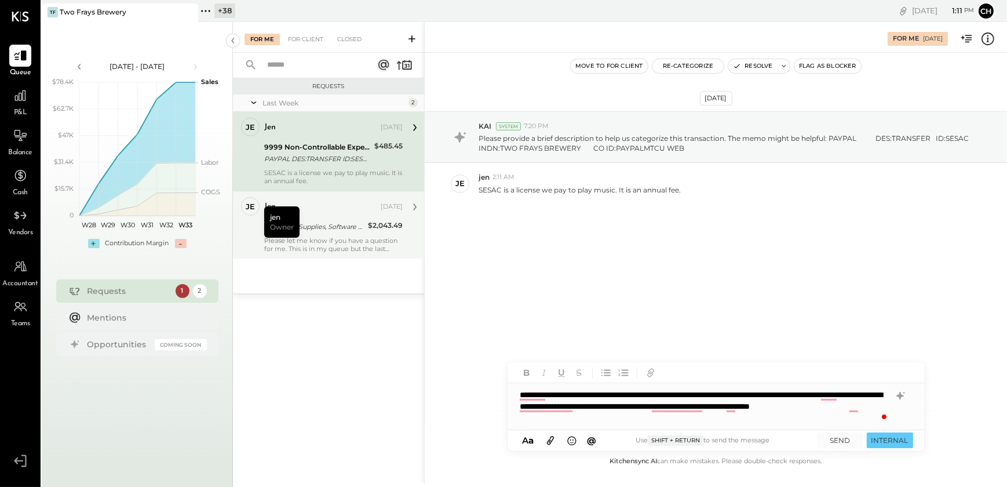
click at [642, 425] on div "**********" at bounding box center [715, 406] width 417 height 46
click at [842, 421] on div "**********" at bounding box center [715, 406] width 417 height 46
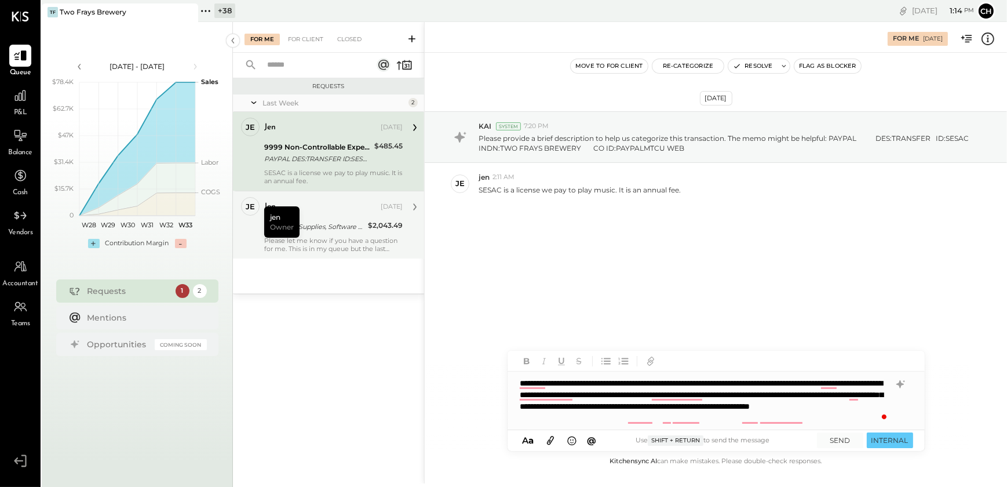
click at [816, 420] on div "**********" at bounding box center [715, 400] width 417 height 58
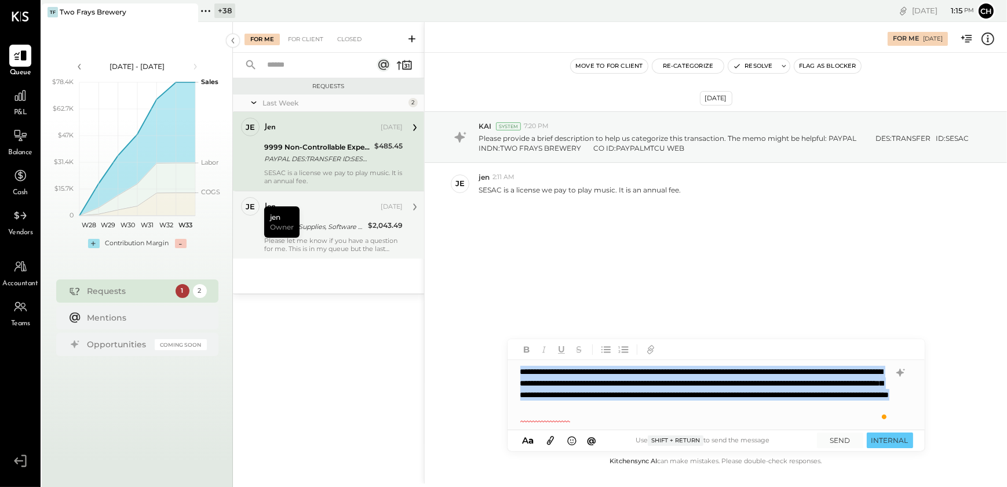
copy div "**********"
click at [673, 422] on div "**********" at bounding box center [715, 395] width 417 height 70
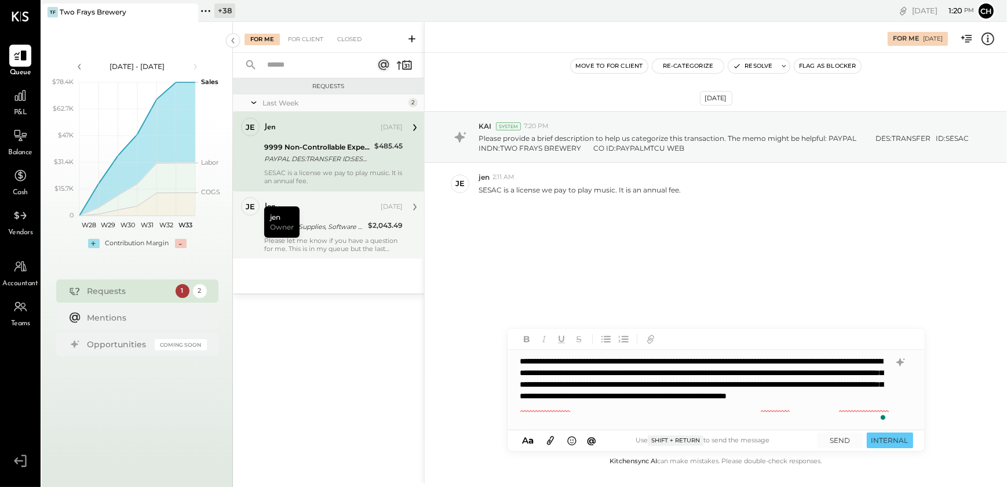
click at [590, 415] on div "**********" at bounding box center [715, 389] width 416 height 81
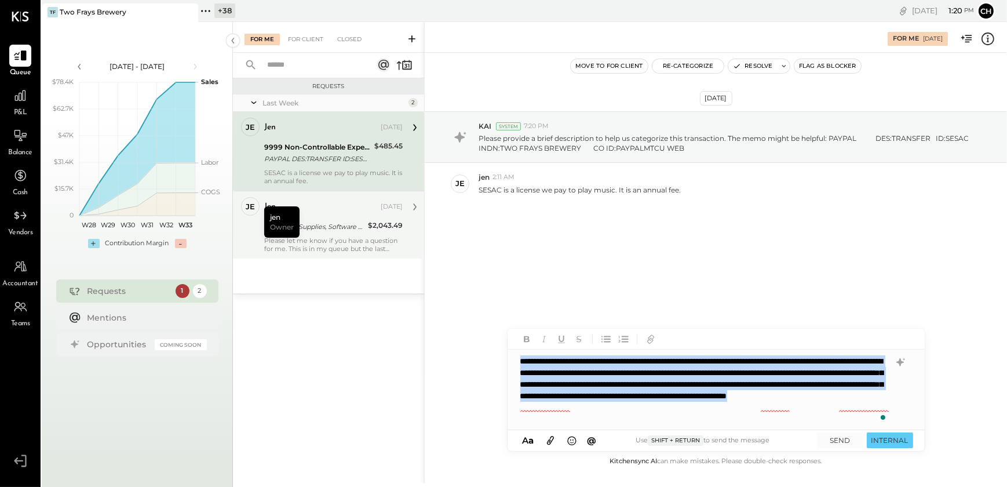
click at [590, 415] on div "**********" at bounding box center [715, 389] width 416 height 81
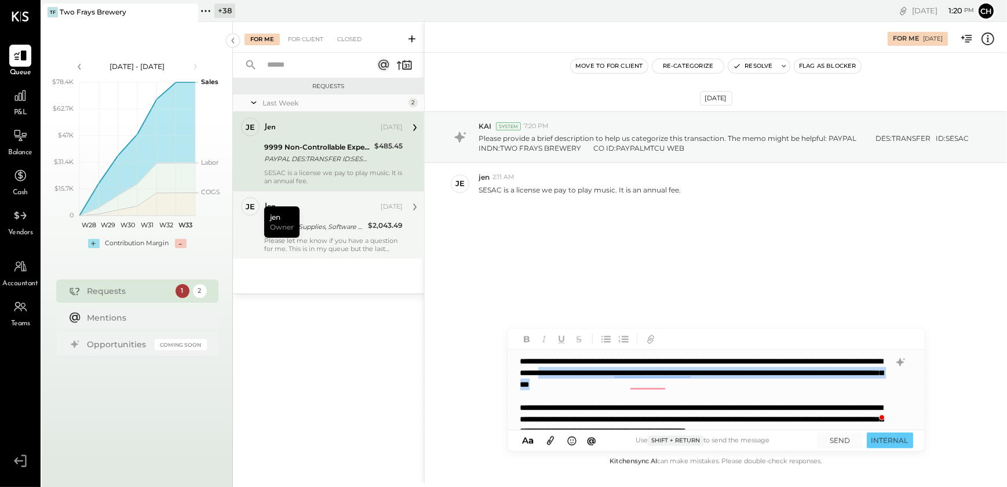
drag, startPoint x: 694, startPoint y: 371, endPoint x: 827, endPoint y: 385, distance: 133.4
click at [827, 385] on div "**********" at bounding box center [715, 389] width 416 height 81
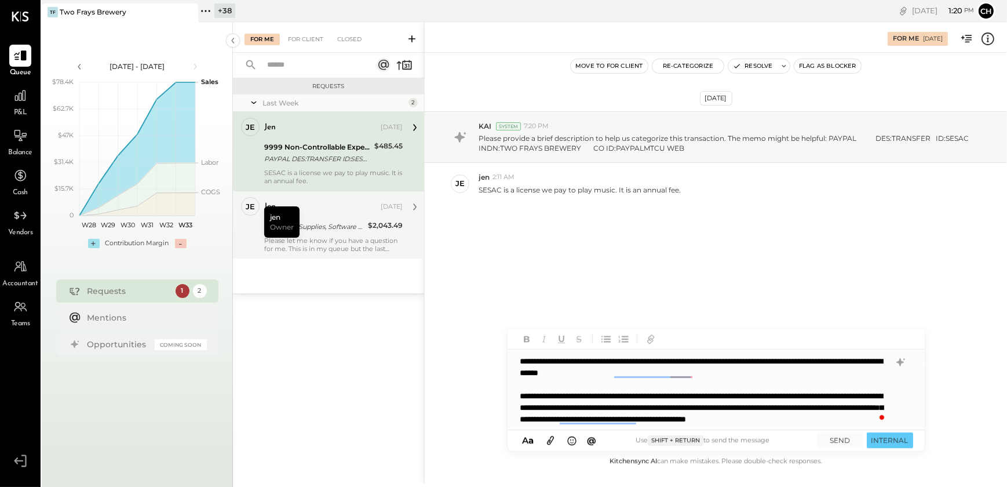
click at [519, 393] on div "**********" at bounding box center [715, 389] width 416 height 81
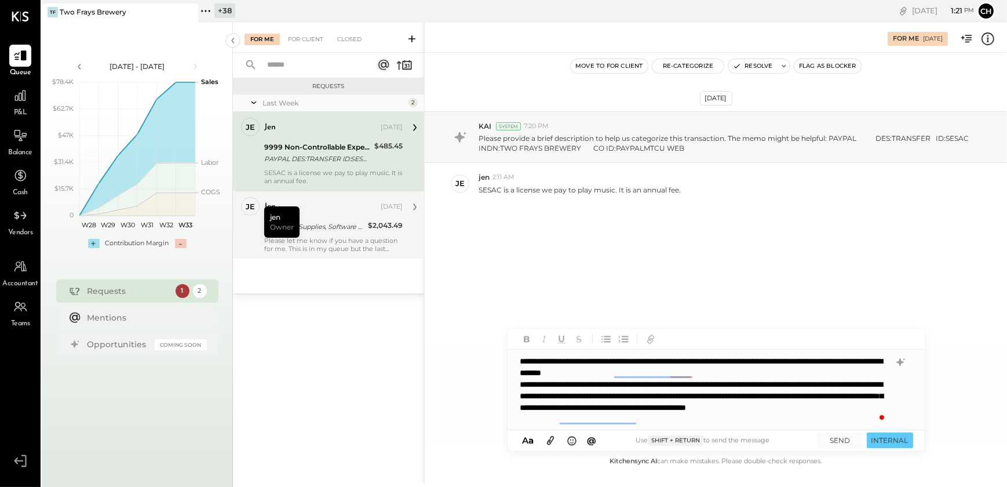
scroll to position [12, 0]
drag, startPoint x: 550, startPoint y: 383, endPoint x: 555, endPoint y: 405, distance: 23.3
click at [550, 385] on div "**********" at bounding box center [703, 401] width 367 height 46
click at [771, 422] on div "**********" at bounding box center [703, 401] width 367 height 46
click at [706, 360] on div "**********" at bounding box center [715, 389] width 416 height 81
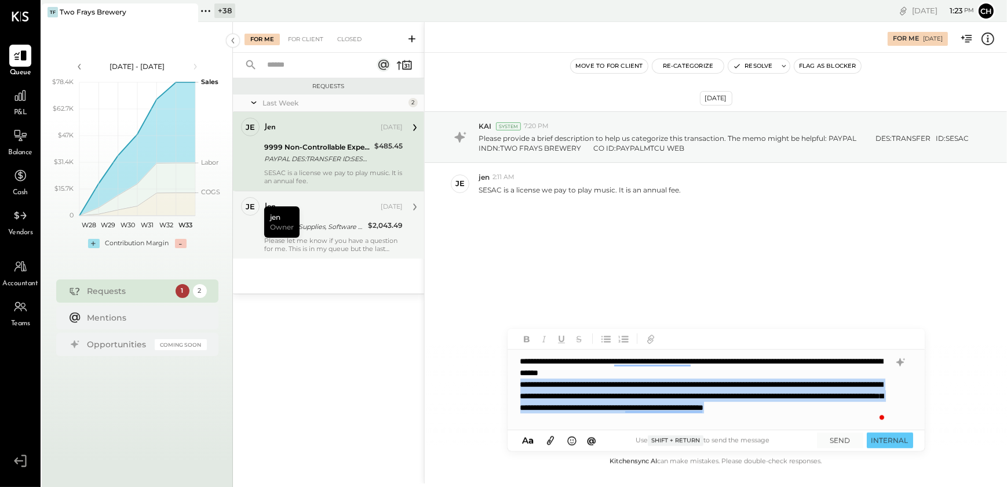
drag, startPoint x: 774, startPoint y: 419, endPoint x: 516, endPoint y: 379, distance: 260.8
click at [516, 379] on div "**********" at bounding box center [715, 389] width 416 height 81
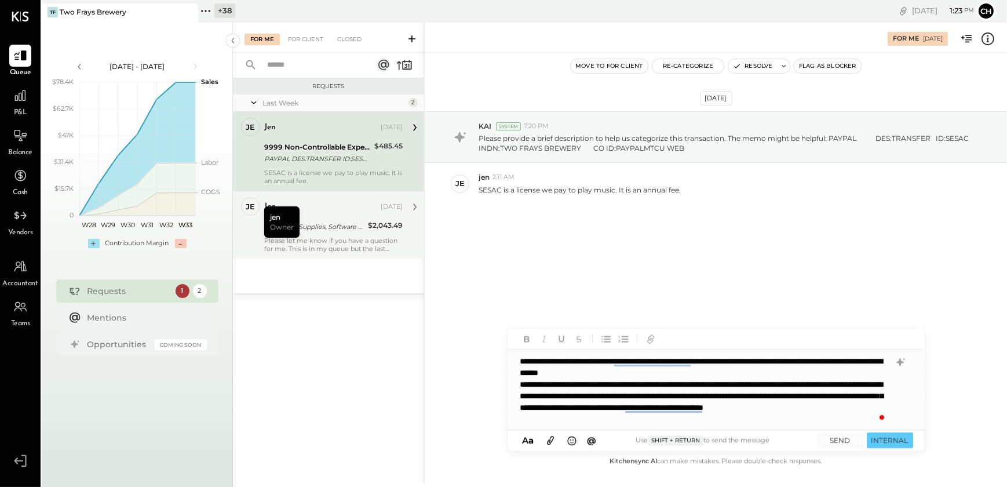
scroll to position [0, 0]
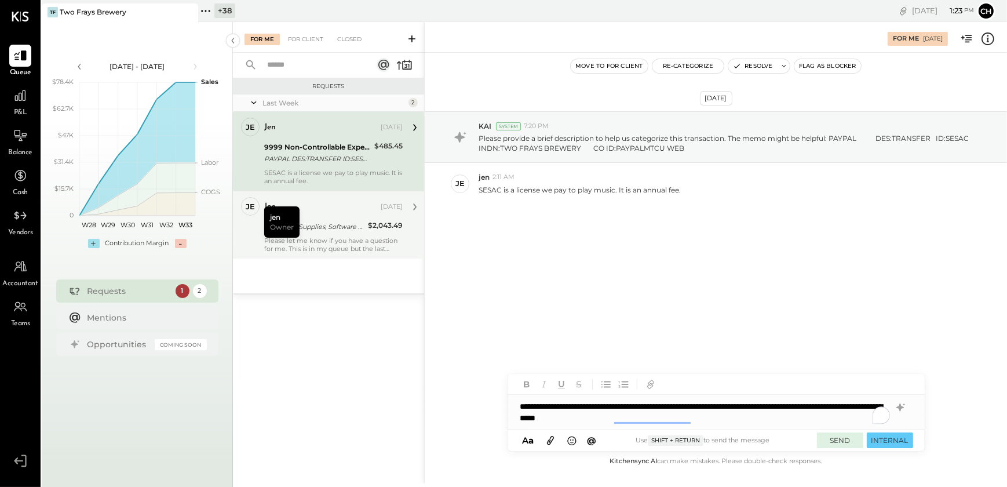
click at [834, 439] on button "SEND" at bounding box center [840, 440] width 46 height 16
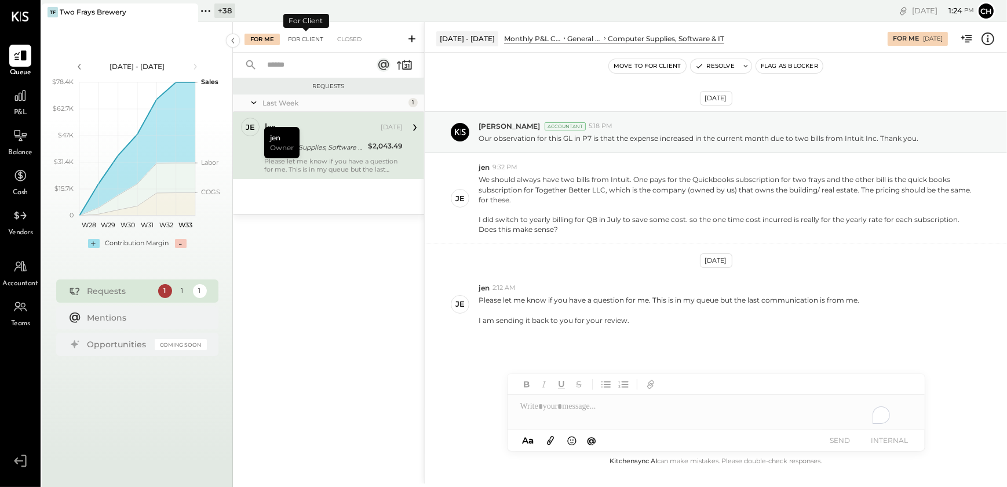
click at [312, 37] on div "For Client" at bounding box center [305, 40] width 47 height 12
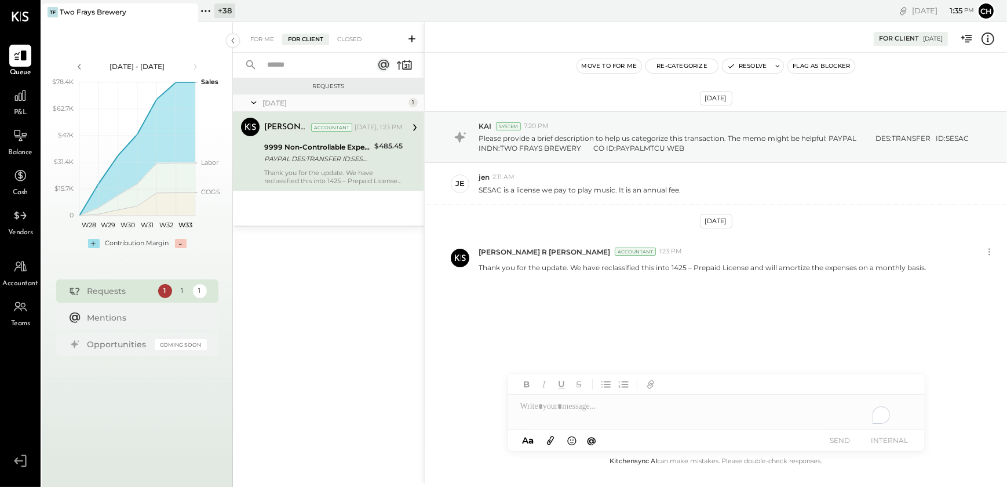
click at [294, 177] on div "Thank you for the update. We have reclassified this into 1425 – Prepaid License…" at bounding box center [333, 177] width 138 height 16
click at [259, 43] on div "For Me" at bounding box center [261, 40] width 35 height 12
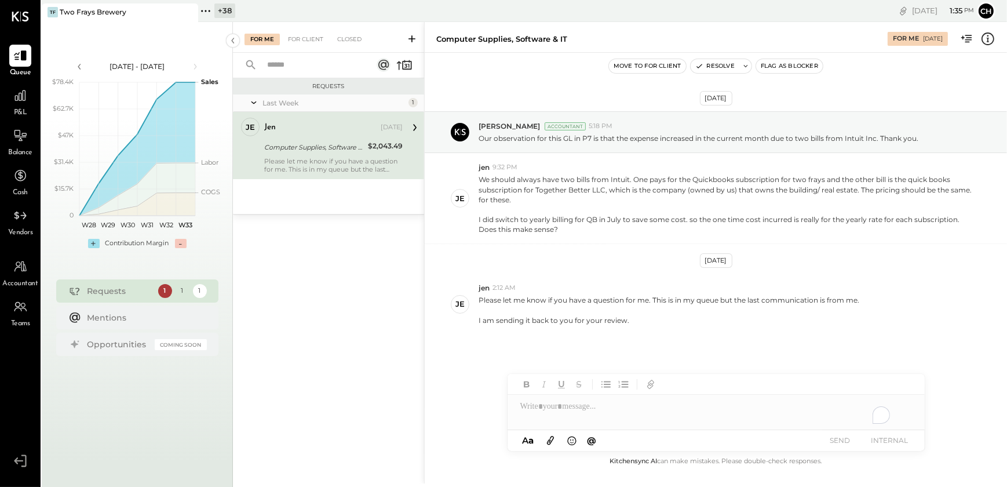
click at [294, 163] on div "Please let me know if you have a question for me. This is in my queue but the l…" at bounding box center [333, 165] width 138 height 16
click at [305, 38] on div "For Client" at bounding box center [305, 40] width 47 height 12
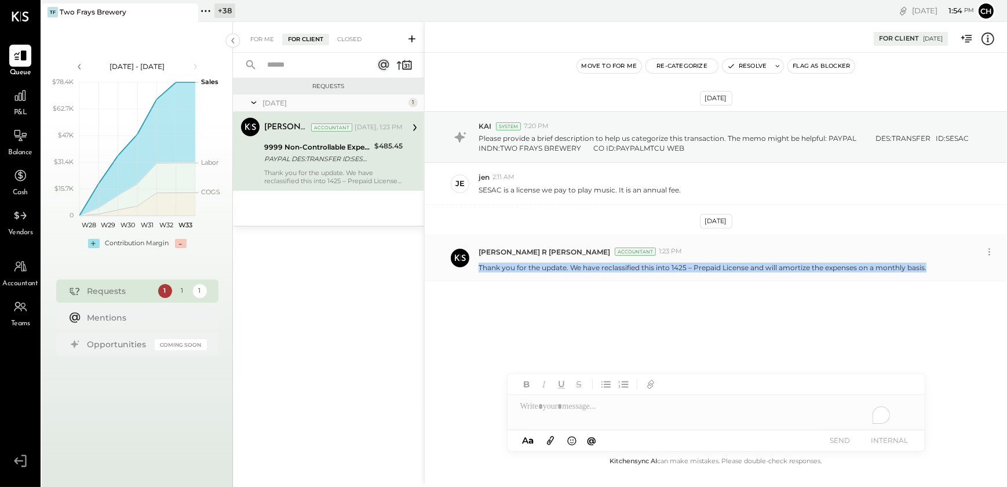
drag, startPoint x: 930, startPoint y: 269, endPoint x: 477, endPoint y: 272, distance: 453.0
click at [477, 272] on div "Chintan R Dave Accountant 1:23 PM Thank you for the update. We have reclassifie…" at bounding box center [716, 257] width 582 height 47
copy p "Thank you for the update. We have reclassified this into 1425 – Prepaid License…"
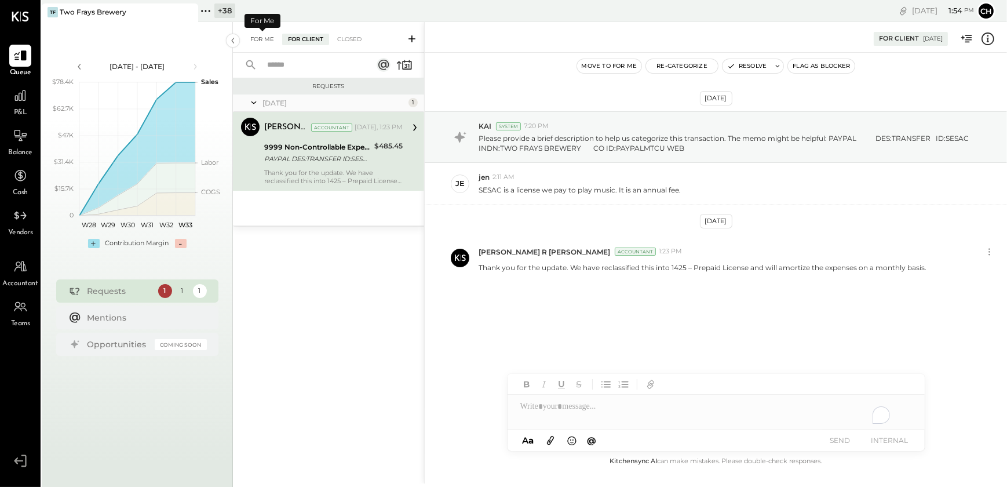
click at [266, 34] on div "For Me" at bounding box center [261, 40] width 35 height 12
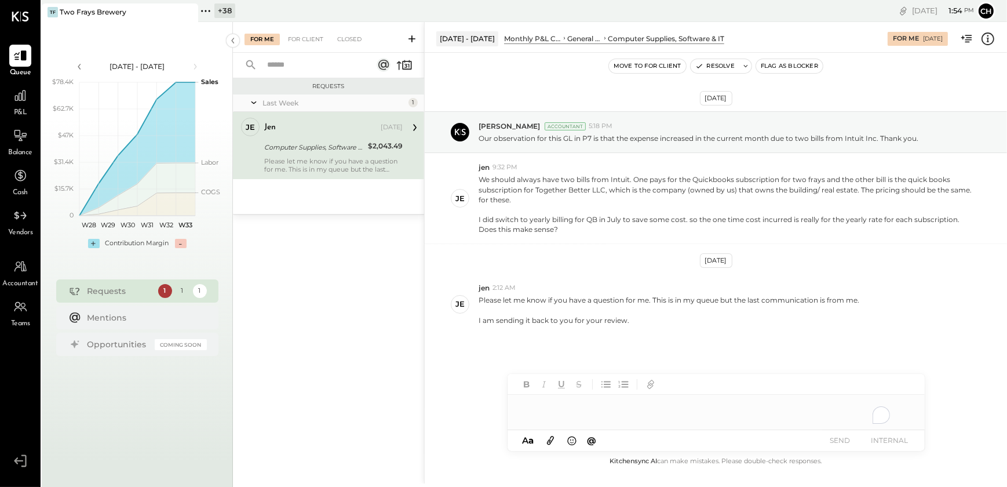
click at [545, 410] on div "To enrich screen reader interactions, please activate Accessibility in Grammarl…" at bounding box center [715, 411] width 417 height 35
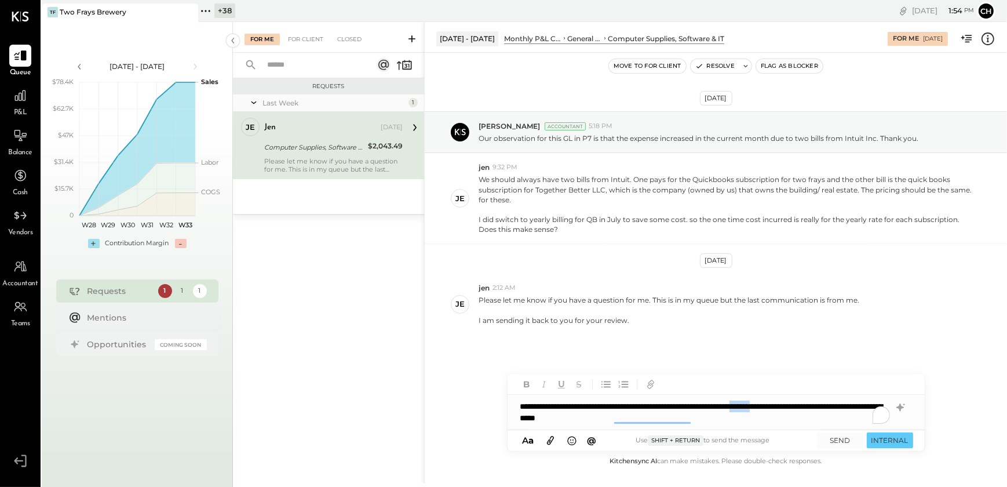
drag, startPoint x: 805, startPoint y: 408, endPoint x: 834, endPoint y: 411, distance: 29.7
click at [834, 411] on div "**********" at bounding box center [715, 411] width 417 height 35
click at [807, 409] on div "**********" at bounding box center [715, 411] width 417 height 35
click at [700, 420] on div "**********" at bounding box center [715, 411] width 417 height 35
click at [837, 440] on button "SEND" at bounding box center [840, 440] width 46 height 16
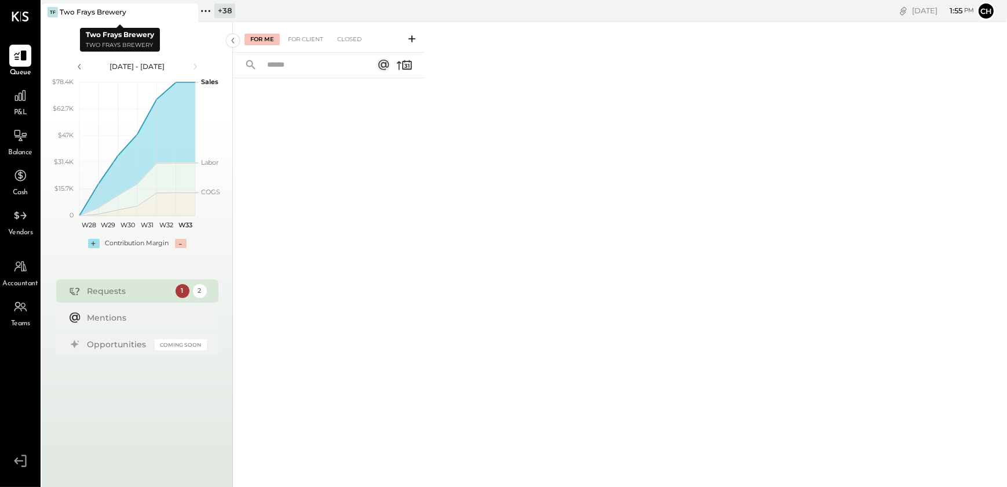
click at [189, 12] on icon at bounding box center [188, 12] width 14 height 14
click at [48, 9] on icon at bounding box center [49, 10] width 15 height 15
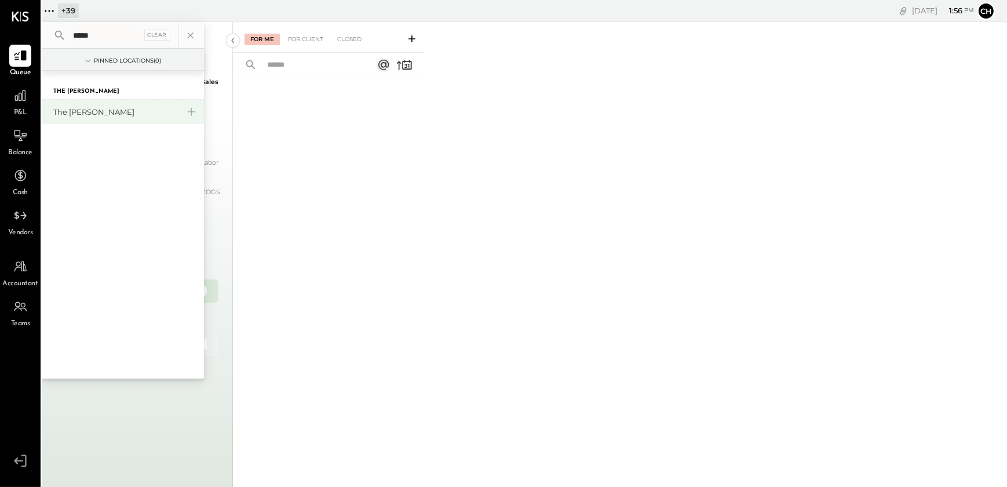
type input "*****"
click at [75, 116] on div "The [PERSON_NAME]" at bounding box center [115, 112] width 125 height 11
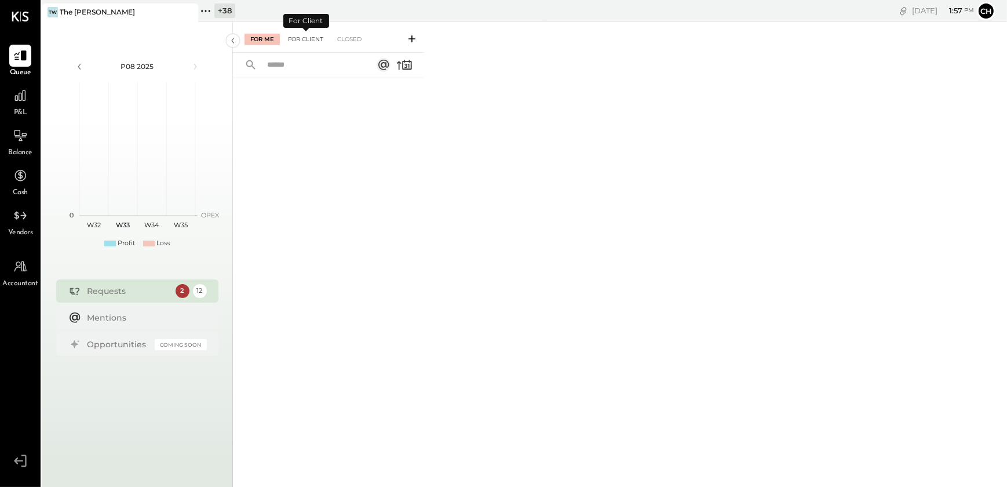
click at [319, 39] on div "For Client" at bounding box center [305, 40] width 47 height 12
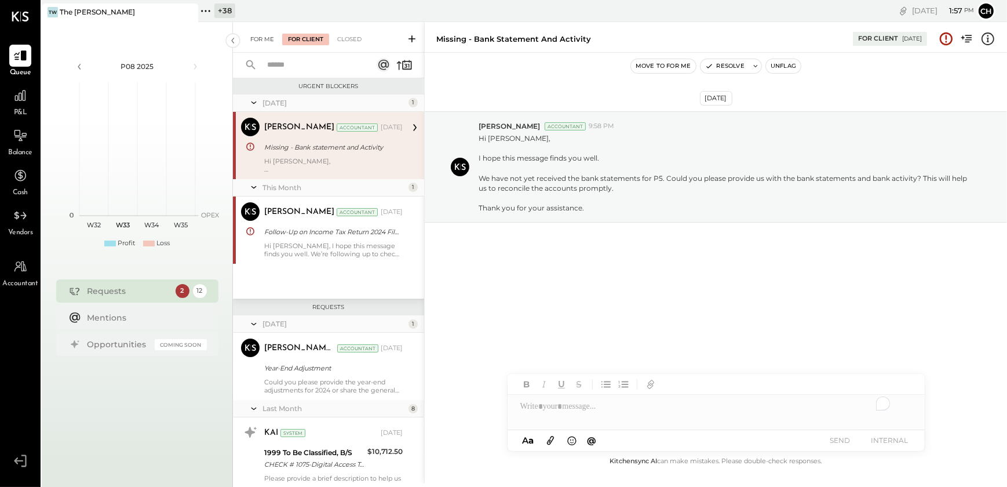
click at [257, 38] on div "For Me" at bounding box center [261, 40] width 35 height 12
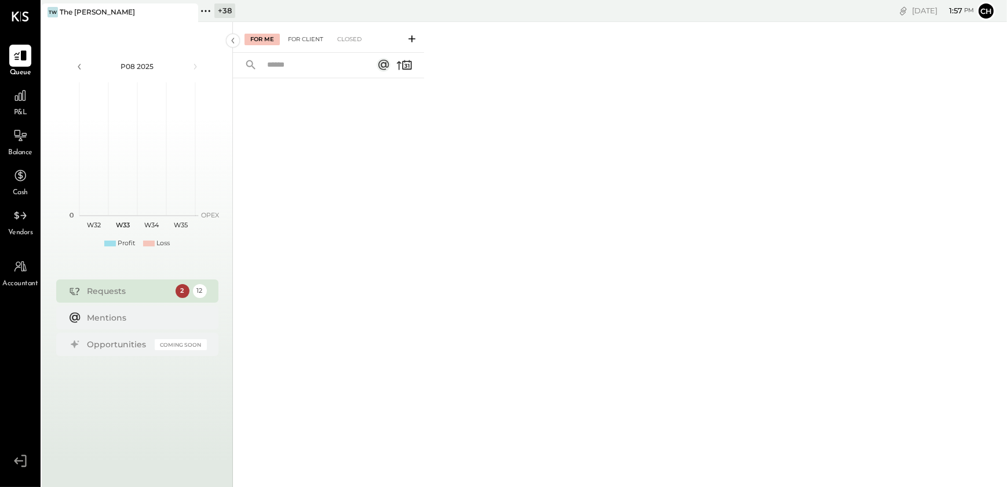
click at [298, 41] on div "For Client" at bounding box center [305, 40] width 47 height 12
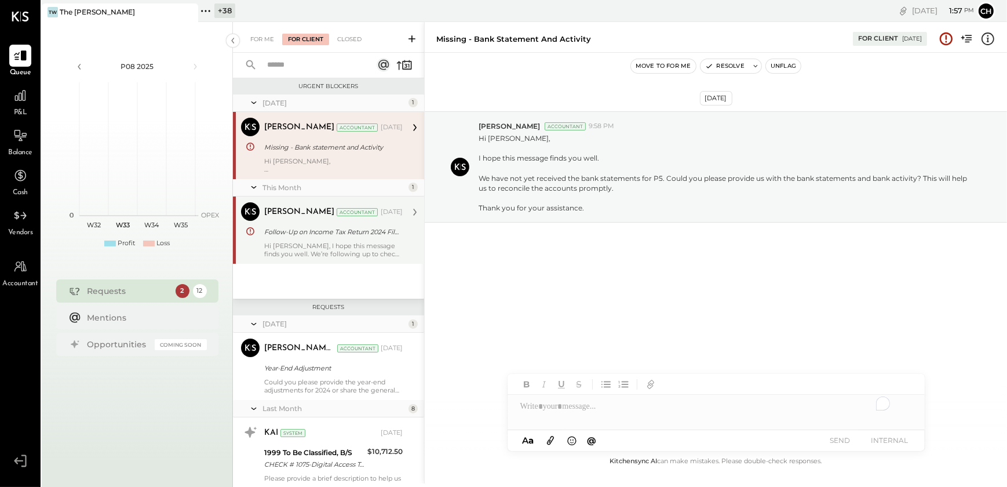
click at [283, 252] on div "Hi [PERSON_NAME], I hope this message finds you well. We’re following up to che…" at bounding box center [333, 250] width 138 height 16
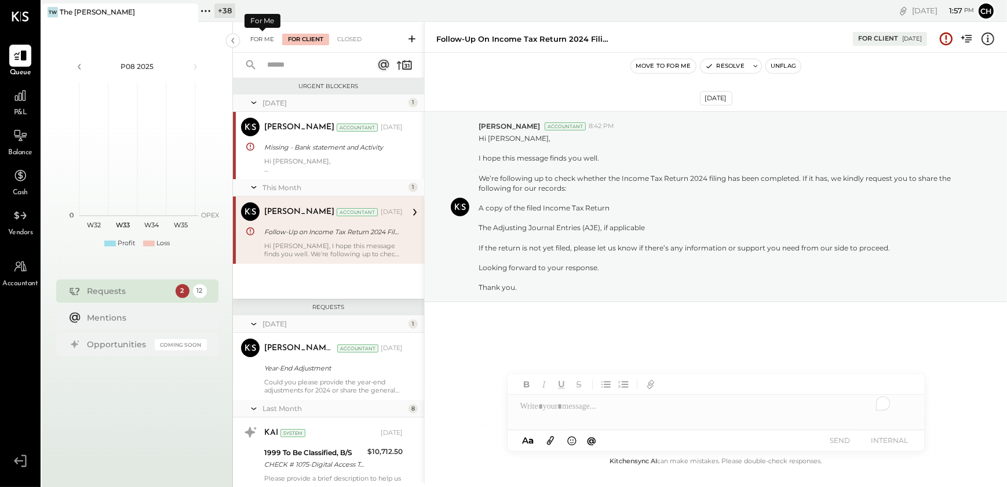
click at [254, 36] on div "For Me" at bounding box center [261, 40] width 35 height 12
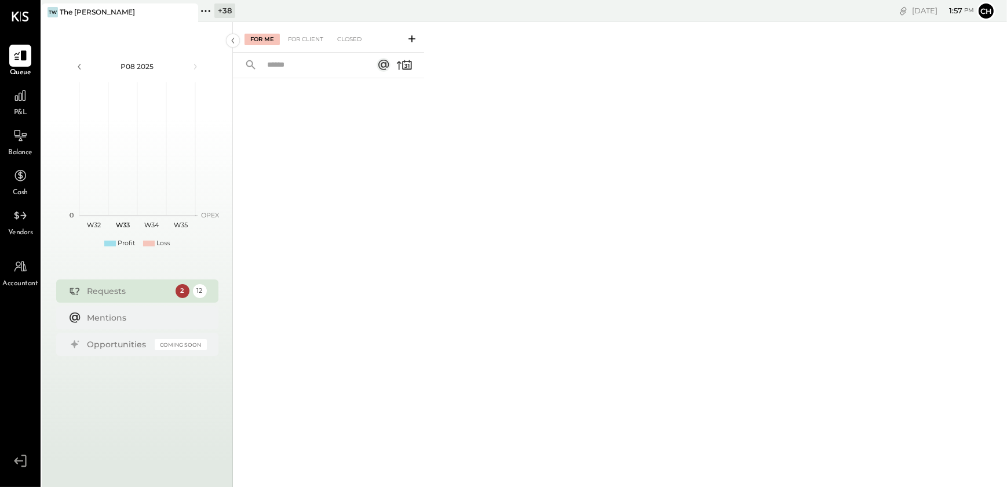
click at [120, 287] on div "Requests" at bounding box center [128, 291] width 82 height 12
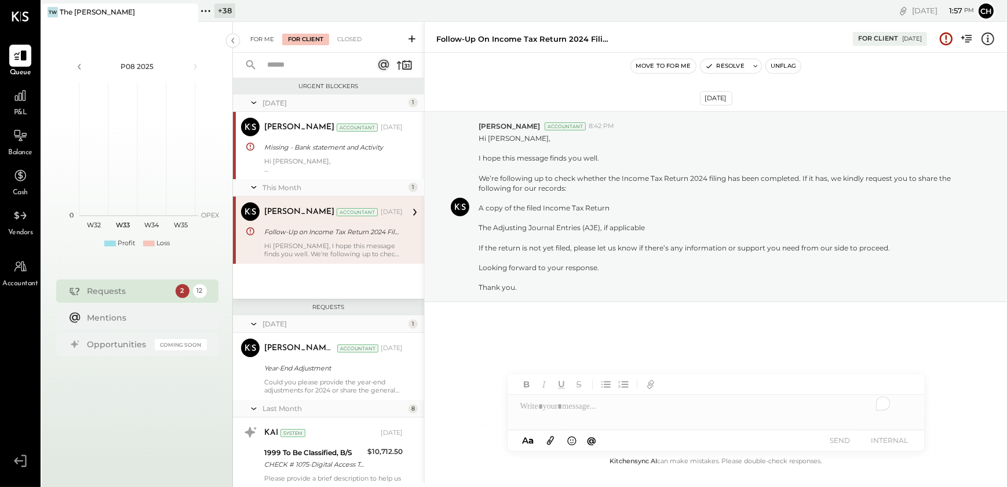
click at [255, 38] on div "For Me" at bounding box center [261, 40] width 35 height 12
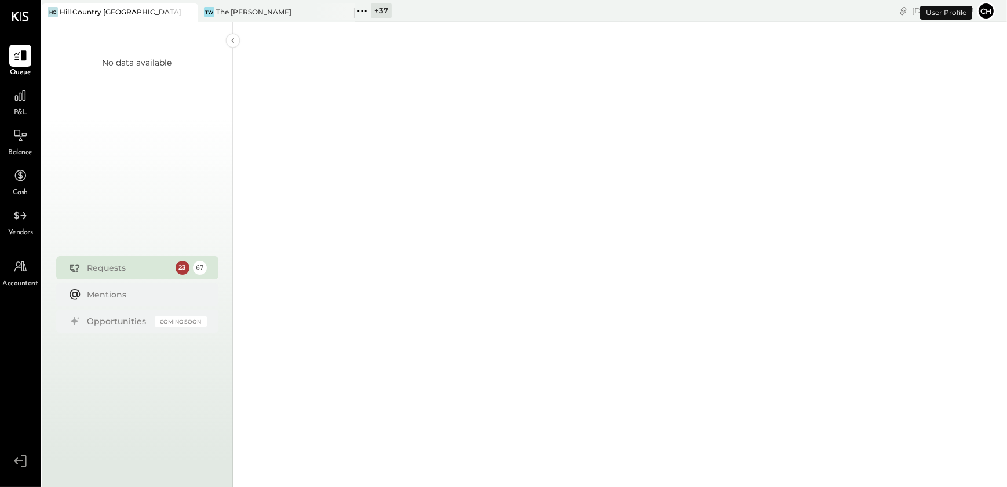
click at [189, 12] on icon at bounding box center [188, 12] width 14 height 14
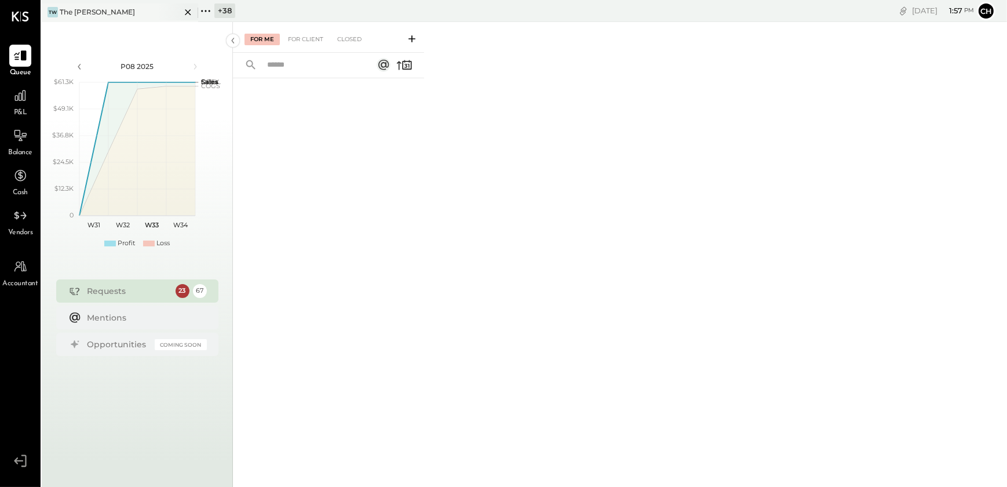
click at [81, 14] on div "The [PERSON_NAME]" at bounding box center [97, 12] width 75 height 10
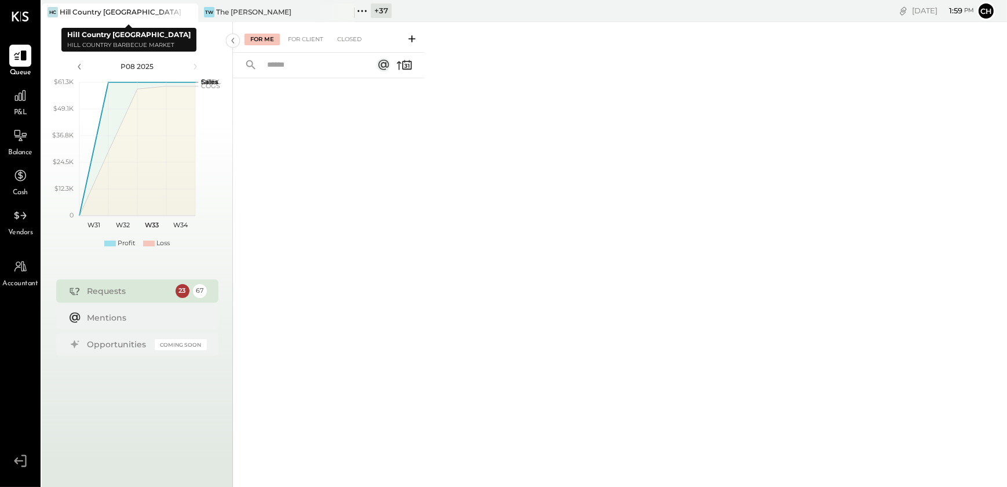
click at [190, 13] on icon at bounding box center [188, 12] width 6 height 6
click at [94, 12] on div "The [PERSON_NAME]" at bounding box center [97, 12] width 75 height 10
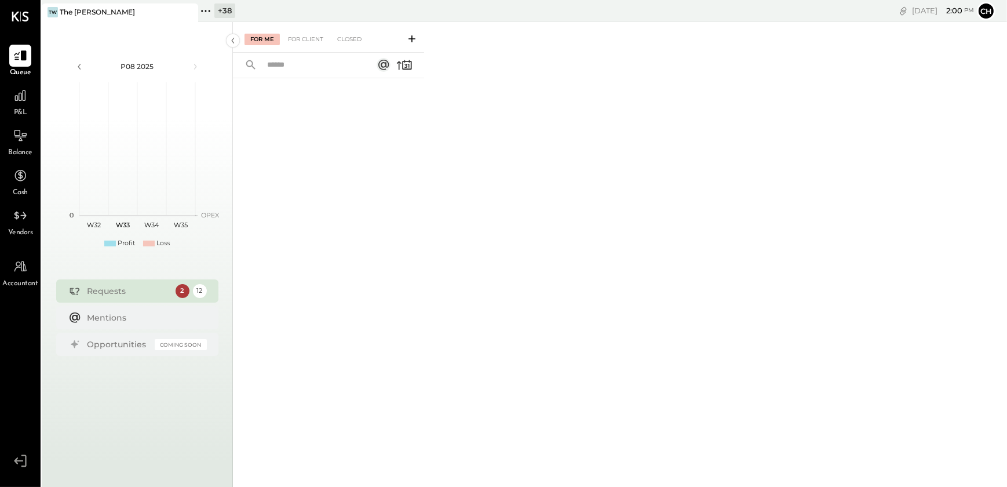
click at [111, 288] on div "Requests" at bounding box center [128, 291] width 82 height 12
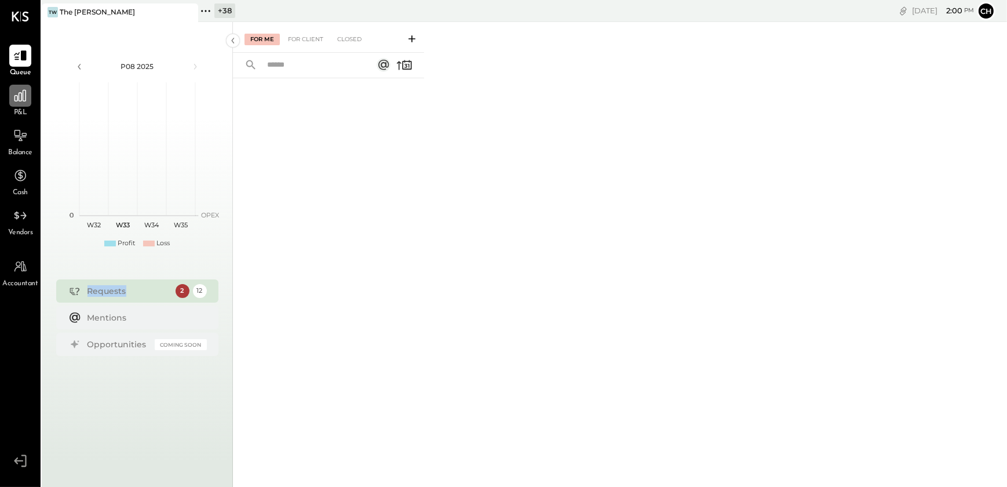
click at [17, 97] on icon at bounding box center [20, 95] width 15 height 15
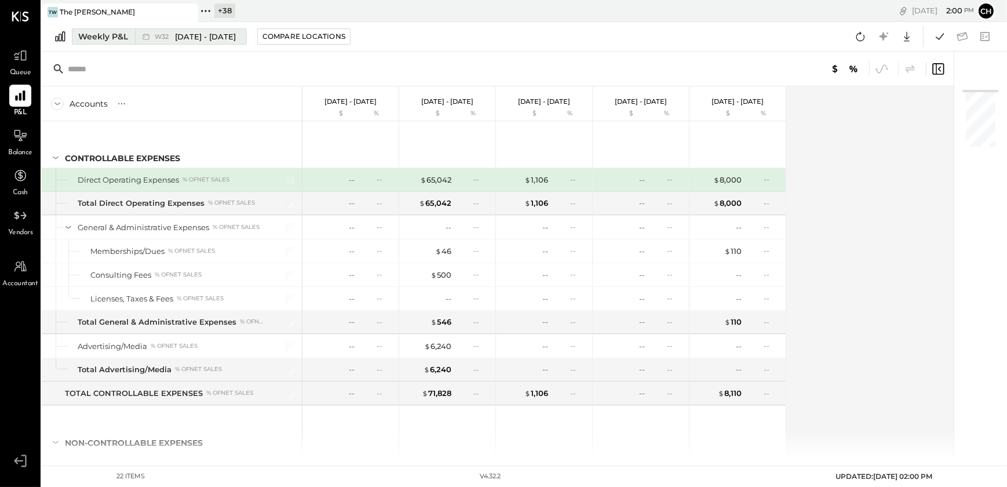
click at [95, 41] on div "Weekly P&L" at bounding box center [103, 37] width 50 height 12
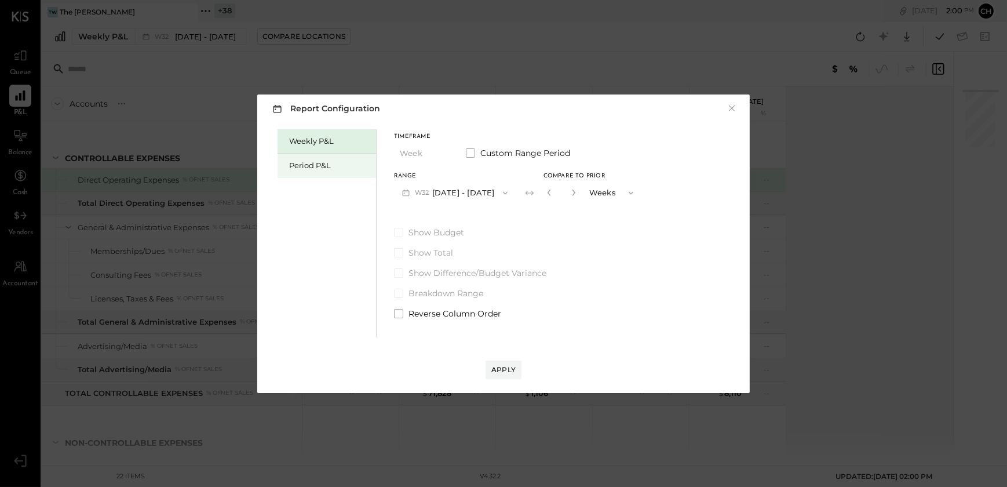
click at [295, 165] on div "Period P&L" at bounding box center [329, 165] width 81 height 11
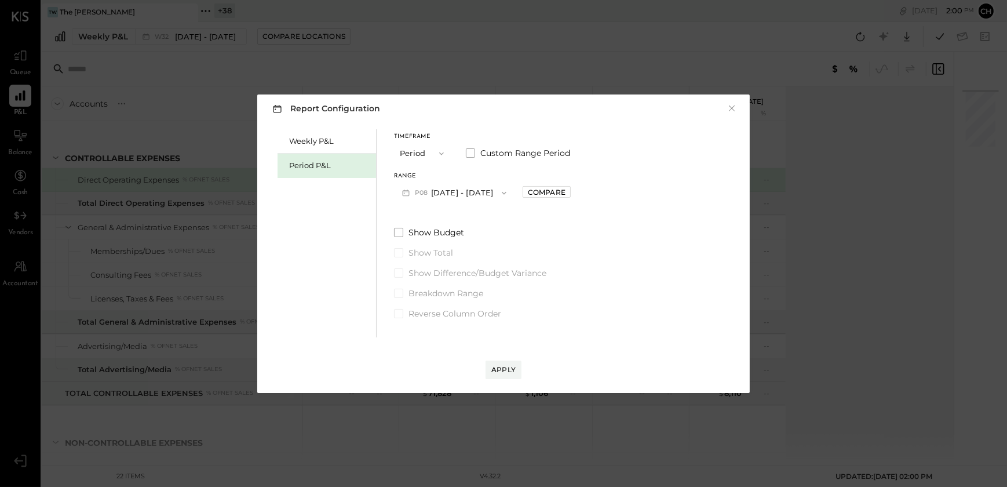
click at [446, 194] on button "P08 Aug 4 - 31, 2025" at bounding box center [454, 192] width 120 height 21
click at [444, 219] on span "Jun 30 - Aug 3, 2025" at bounding box center [448, 218] width 55 height 10
click at [563, 191] on div "Compare" at bounding box center [547, 192] width 38 height 10
click at [573, 194] on icon "button" at bounding box center [572, 192] width 3 height 6
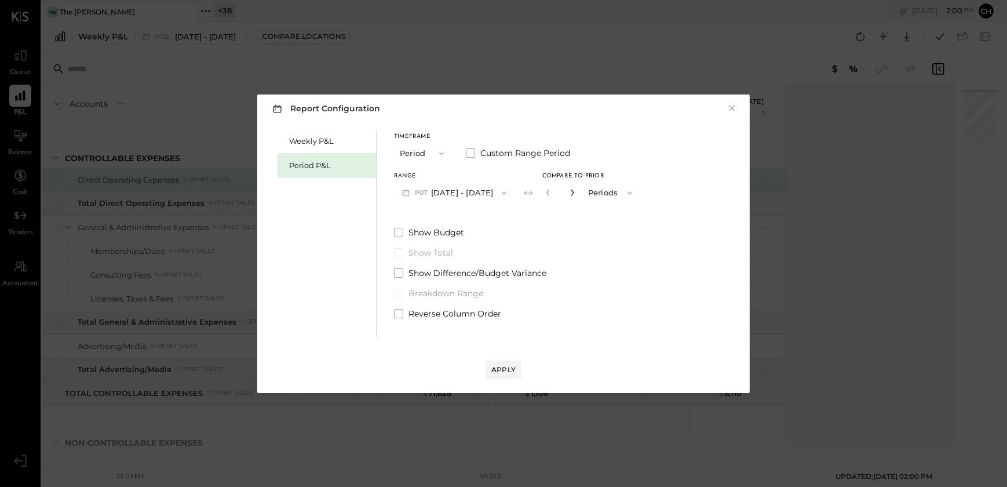
type input "*"
click at [500, 375] on button "Apply" at bounding box center [503, 369] width 36 height 19
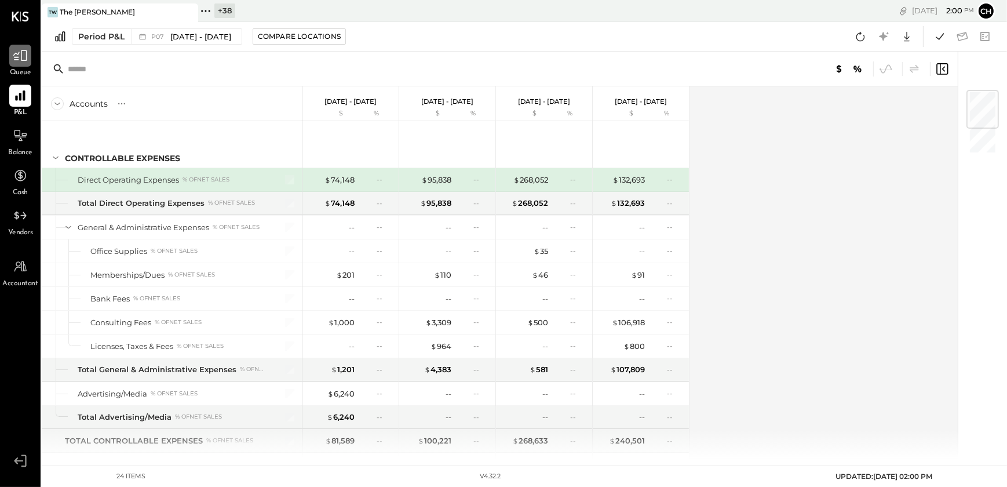
click at [15, 56] on icon at bounding box center [20, 55] width 15 height 15
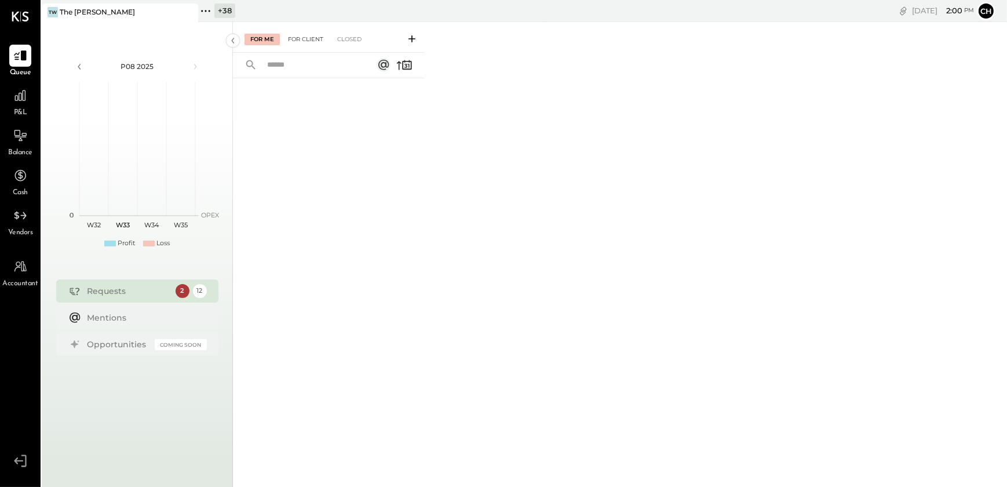
click at [303, 41] on div "For Client" at bounding box center [305, 40] width 47 height 12
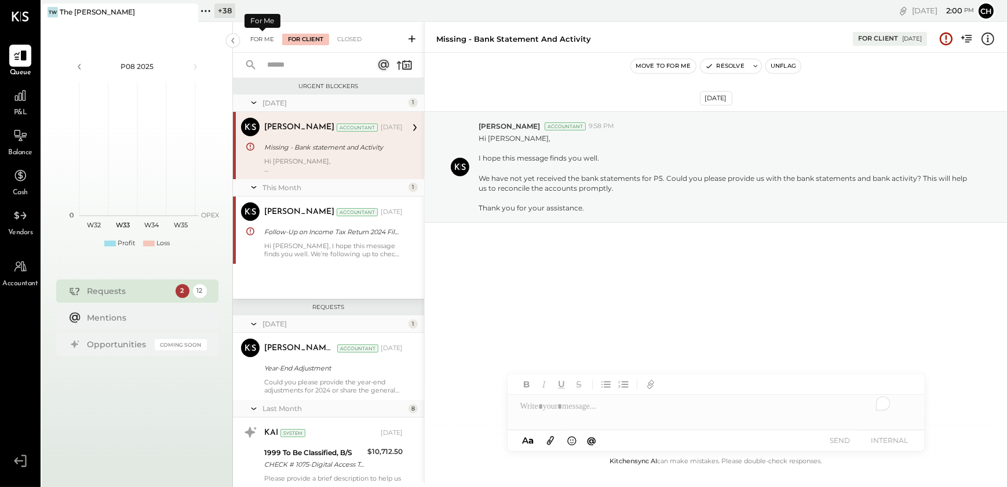
click at [269, 38] on div "For Me" at bounding box center [261, 40] width 35 height 12
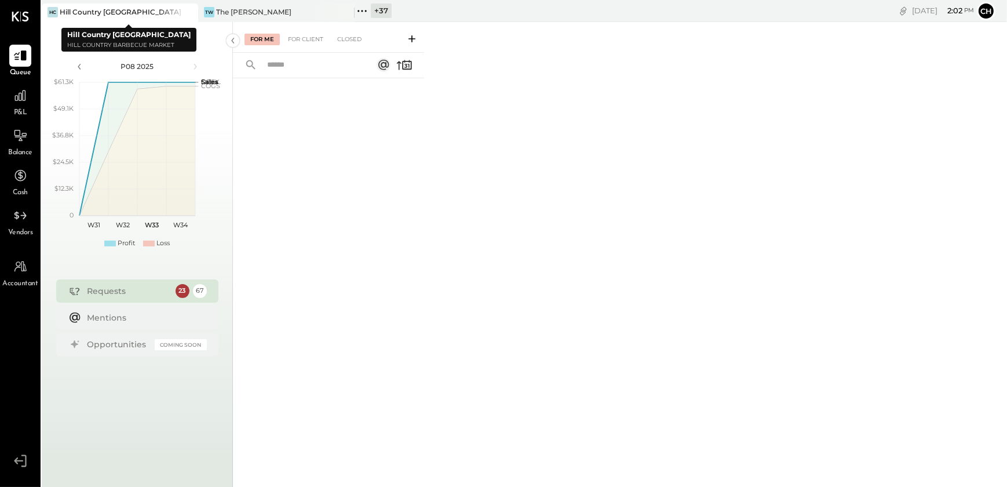
click at [195, 11] on div at bounding box center [178, 11] width 41 height 17
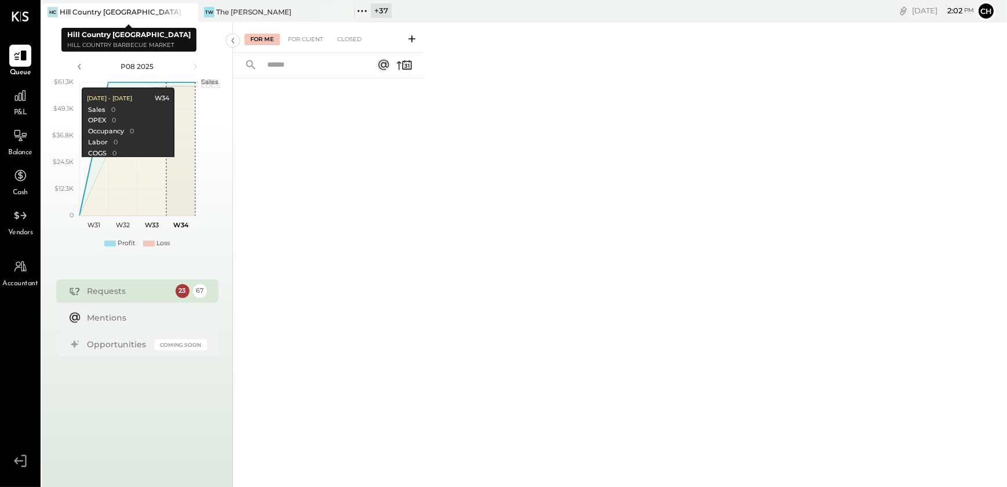
click at [191, 17] on icon at bounding box center [188, 12] width 14 height 14
click at [134, 15] on div "TW The [PERSON_NAME]" at bounding box center [111, 12] width 139 height 10
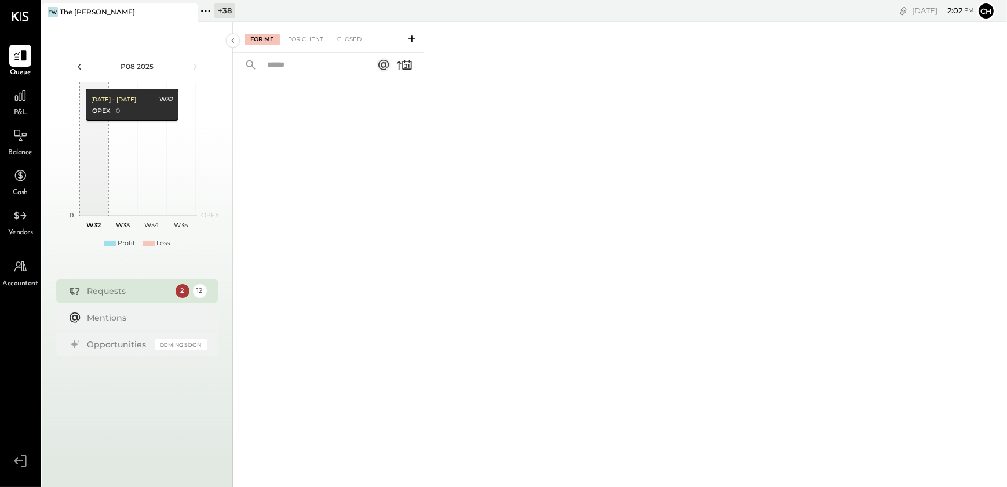
click at [78, 68] on icon at bounding box center [79, 66] width 13 height 13
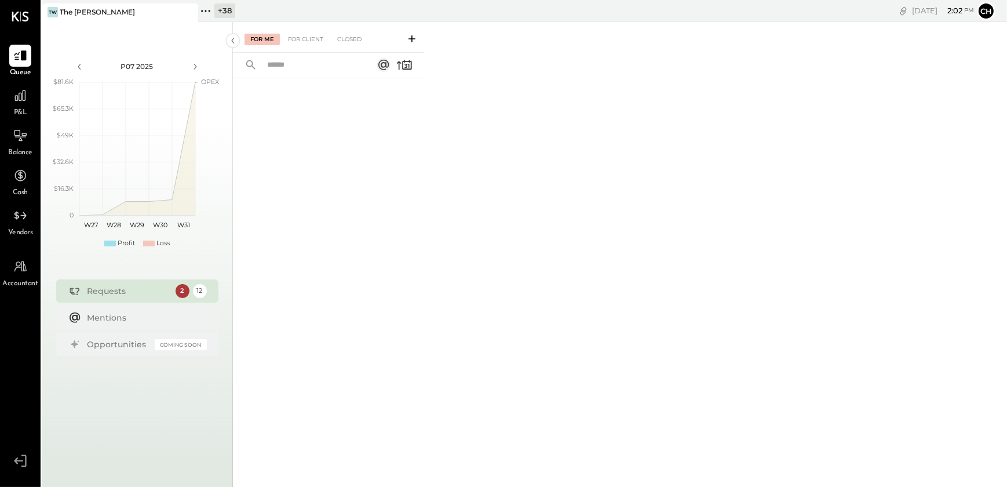
click at [107, 296] on div "Requests 2 12" at bounding box center [137, 290] width 162 height 23
click at [295, 39] on div "For Client" at bounding box center [305, 40] width 47 height 12
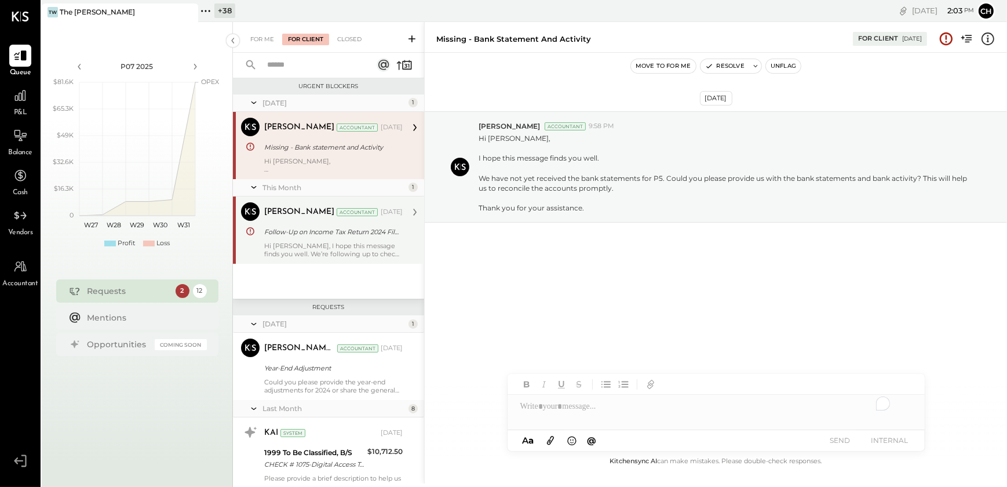
click at [282, 243] on div "Hi [PERSON_NAME], I hope this message finds you well. We’re following up to che…" at bounding box center [333, 250] width 138 height 16
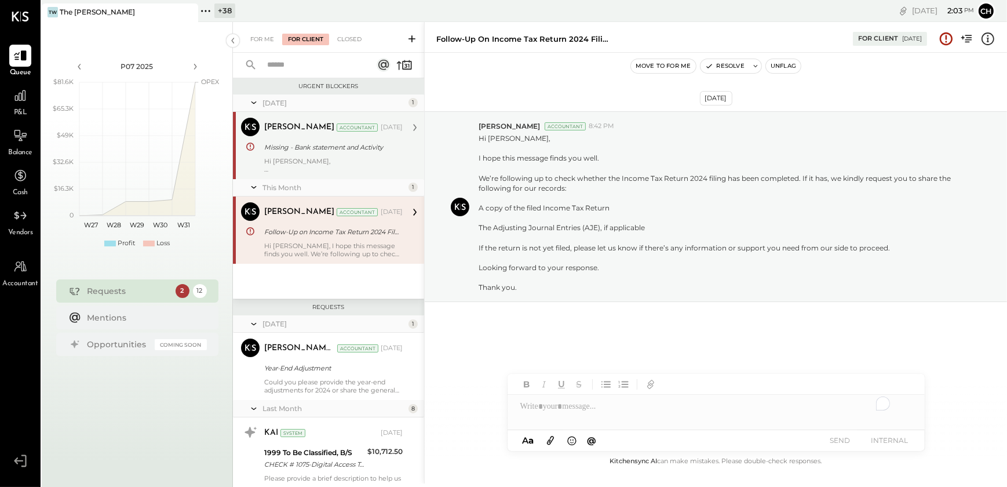
click at [280, 157] on div "Hi [PERSON_NAME], I hope this message finds you well. We have not yet received …" at bounding box center [333, 165] width 138 height 16
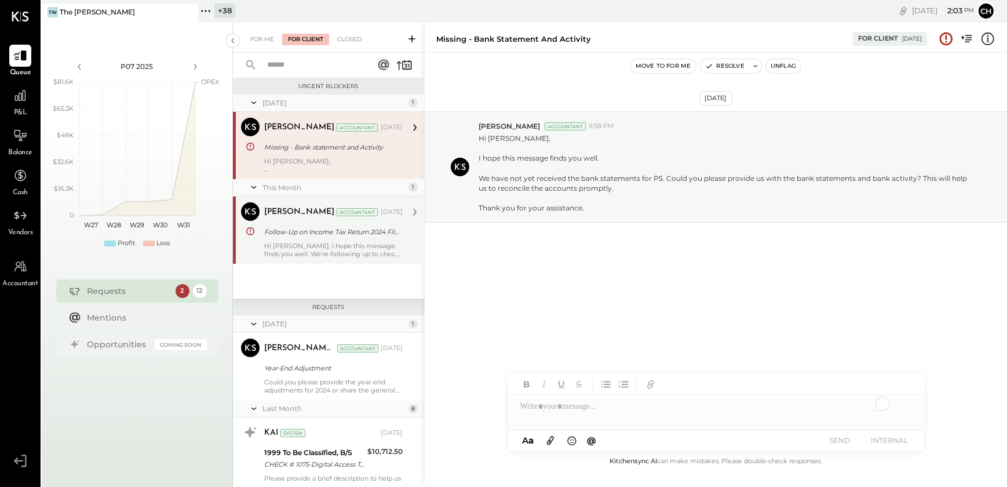
click at [139, 291] on div "Requests" at bounding box center [128, 291] width 82 height 12
click at [261, 40] on div "For Me" at bounding box center [261, 40] width 35 height 12
